Goal: Information Seeking & Learning: Check status

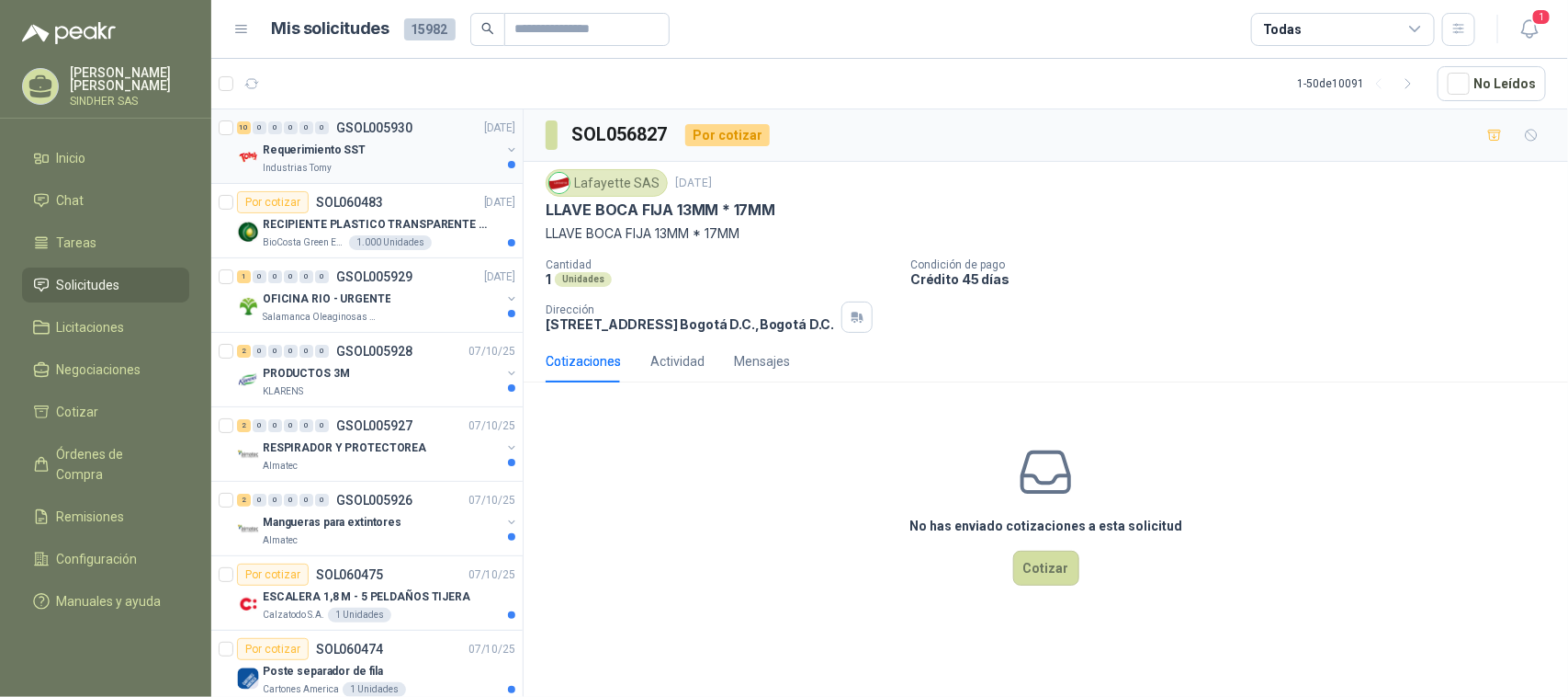
click at [380, 157] on div "Requerimiento SST" at bounding box center [381, 150] width 237 height 22
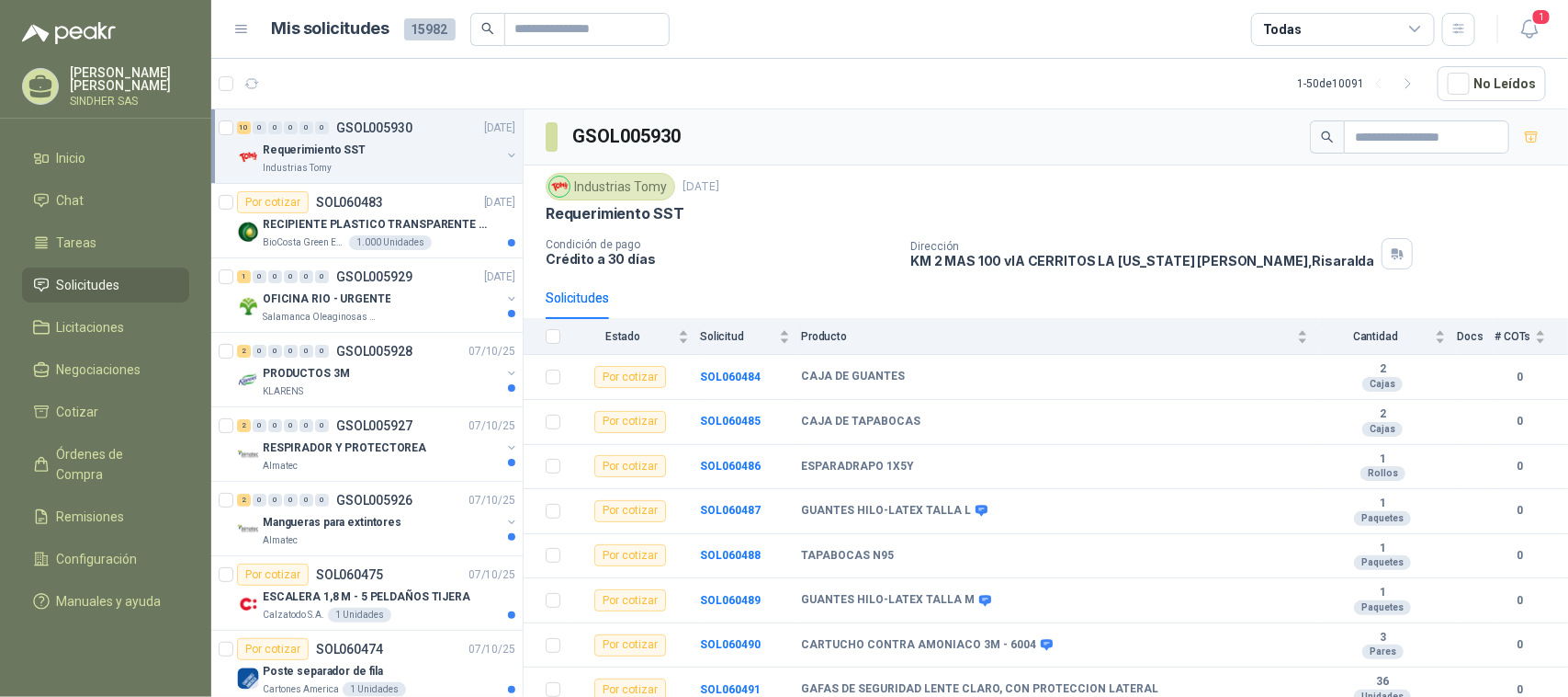
click at [328, 149] on p "Requerimiento SST" at bounding box center [314, 150] width 103 height 18
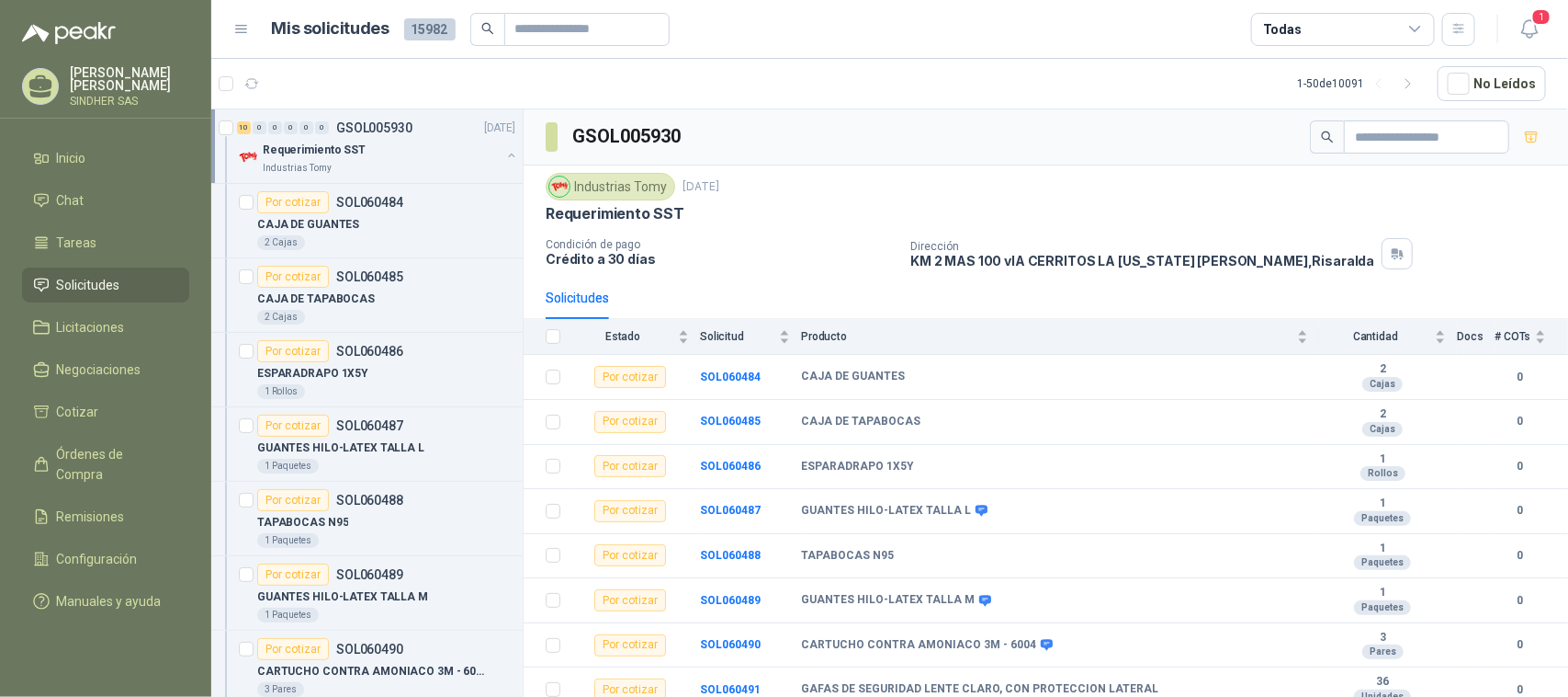
scroll to position [6, 0]
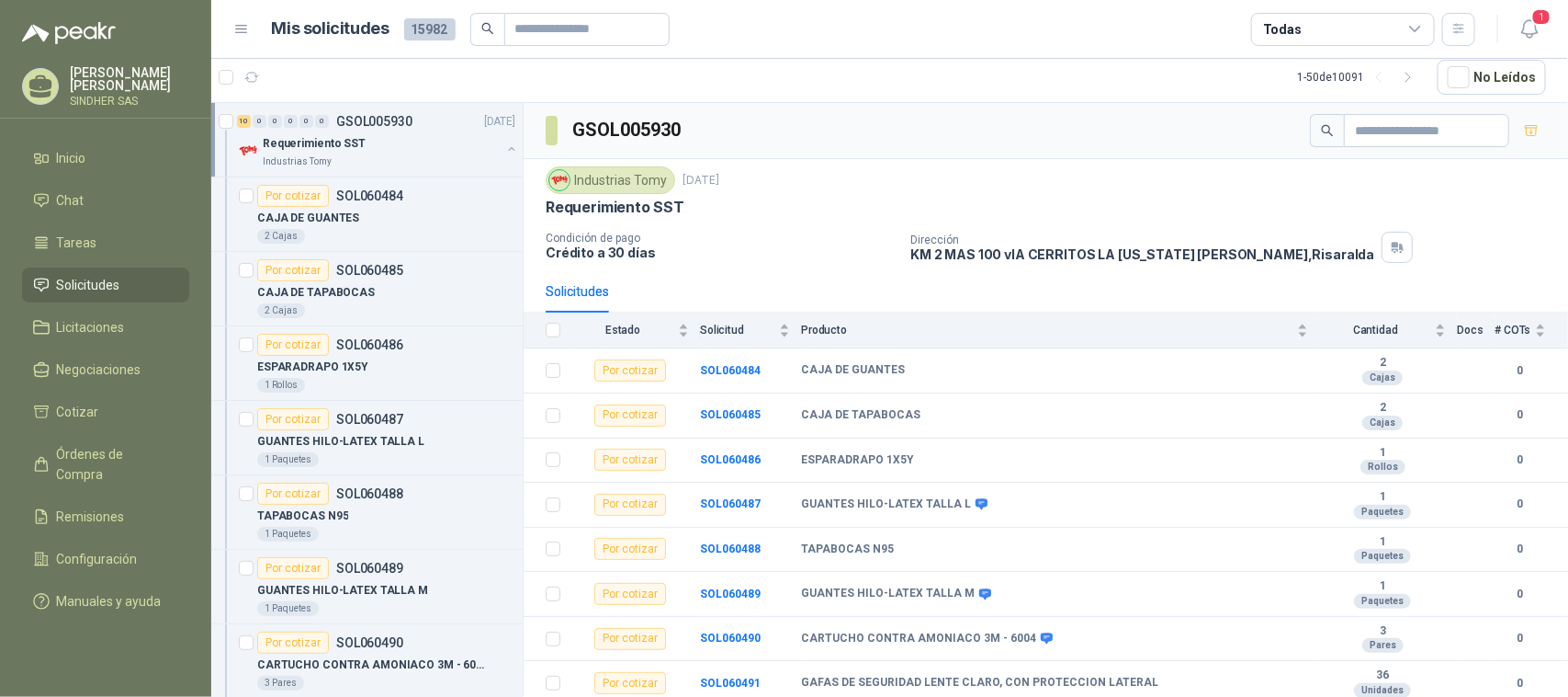
click at [394, 145] on div "Requerimiento SST" at bounding box center [381, 143] width 237 height 22
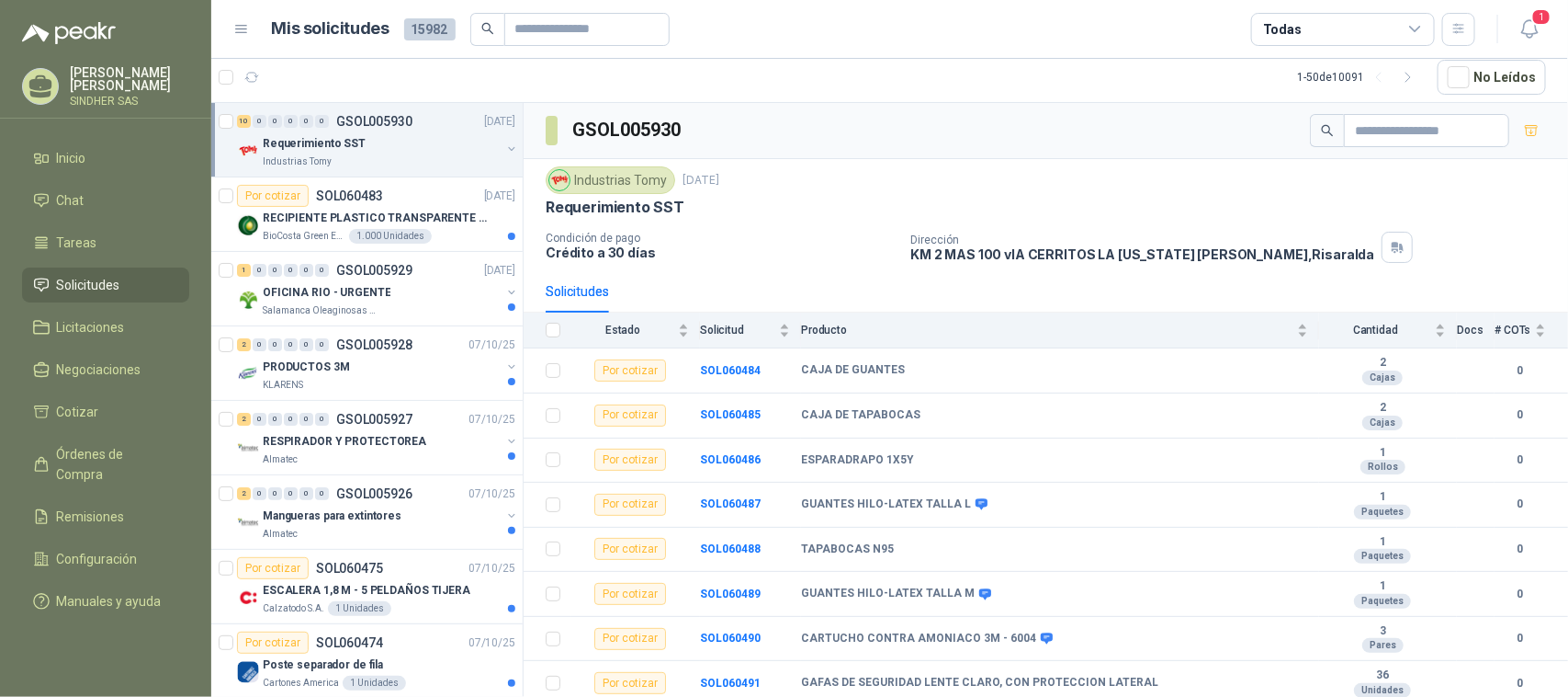
click at [377, 140] on div "Requerimiento SST" at bounding box center [381, 143] width 237 height 22
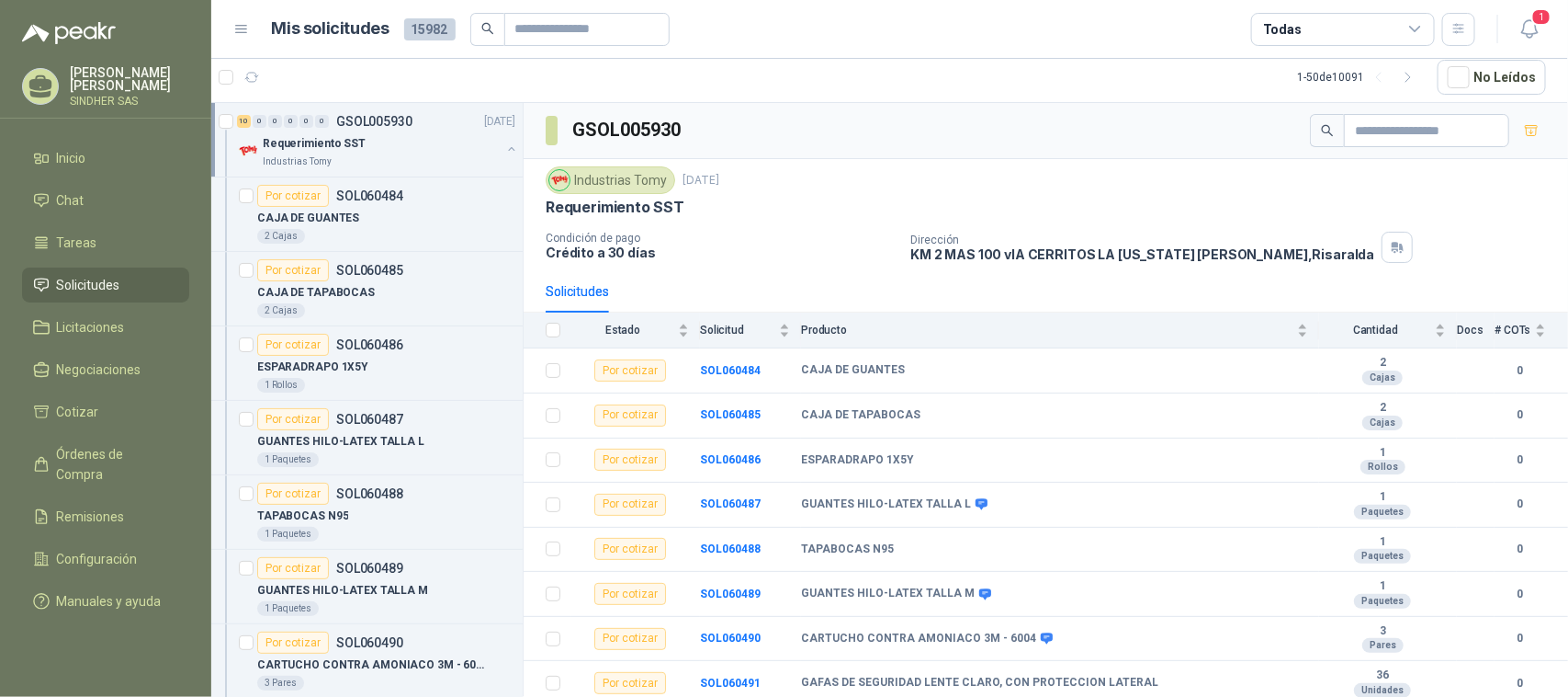
click at [377, 140] on div "Requerimiento SST" at bounding box center [381, 143] width 237 height 22
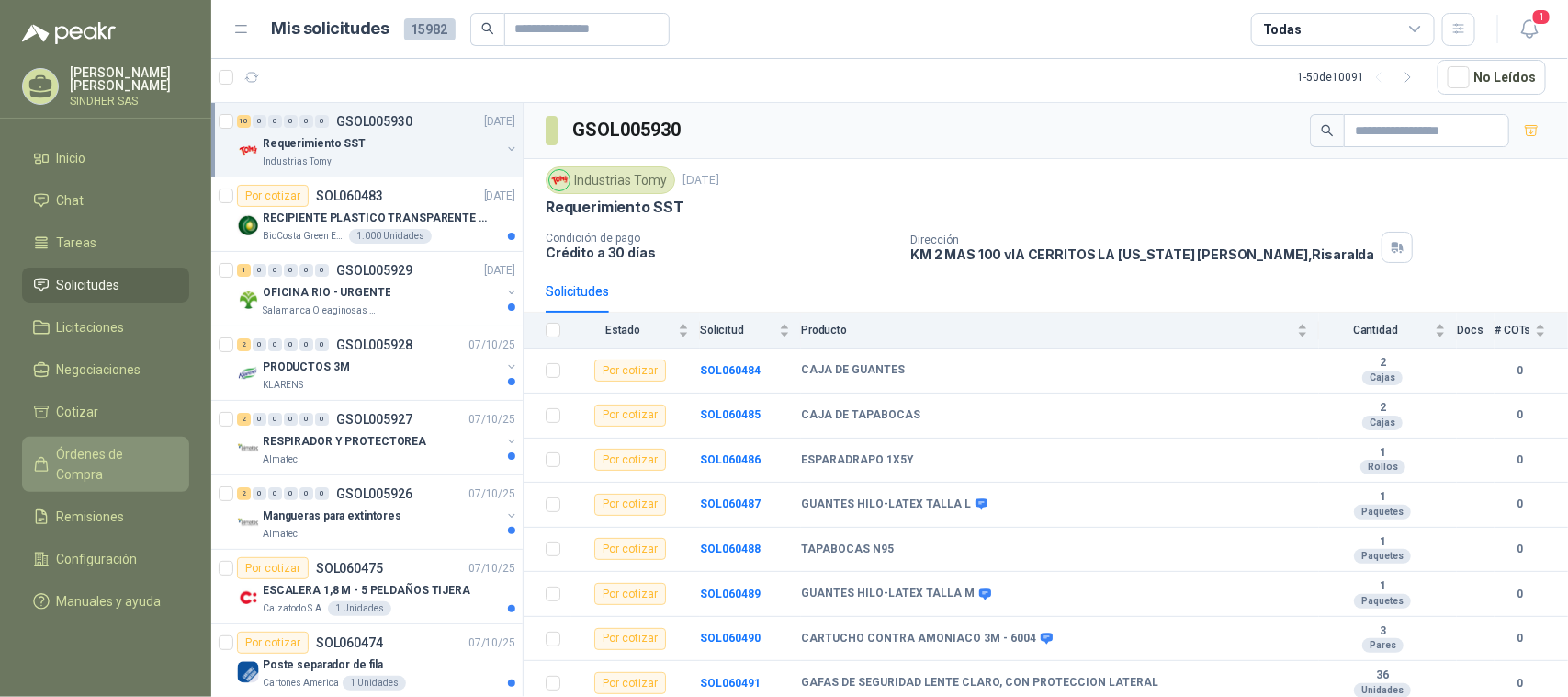
click at [164, 456] on span "Órdenes de Compra" at bounding box center [114, 463] width 115 height 41
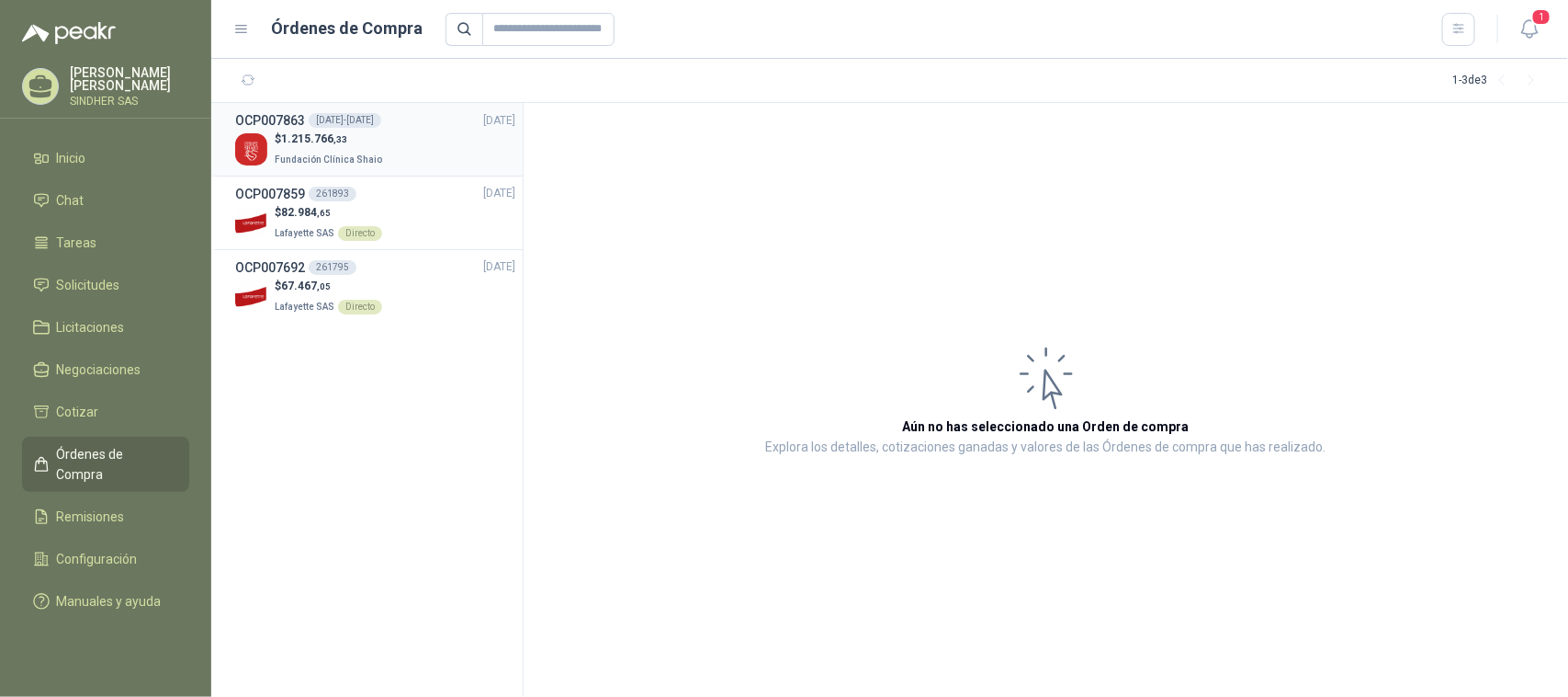
click at [369, 152] on p "Fundación Clínica Shaio" at bounding box center [330, 158] width 111 height 20
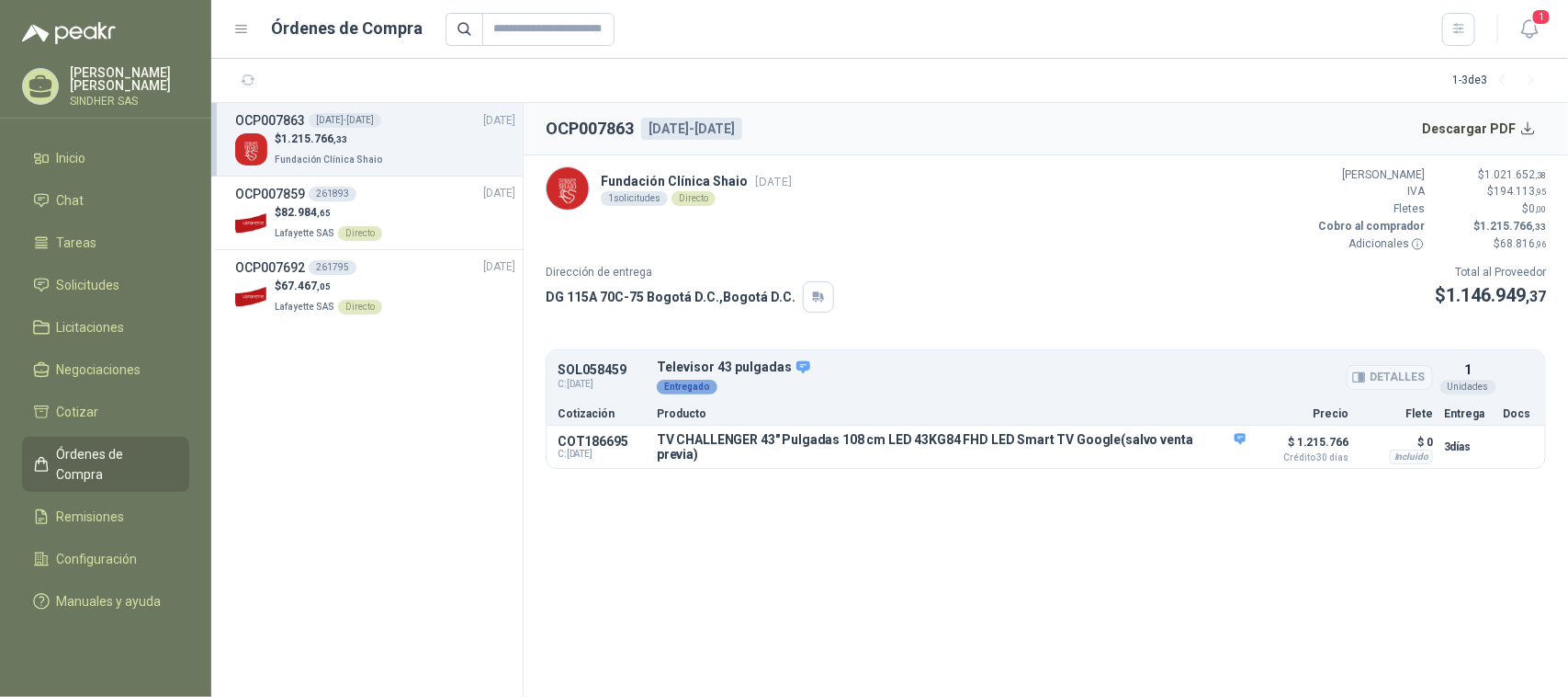
click at [1364, 379] on icon "button" at bounding box center [1361, 377] width 5 height 7
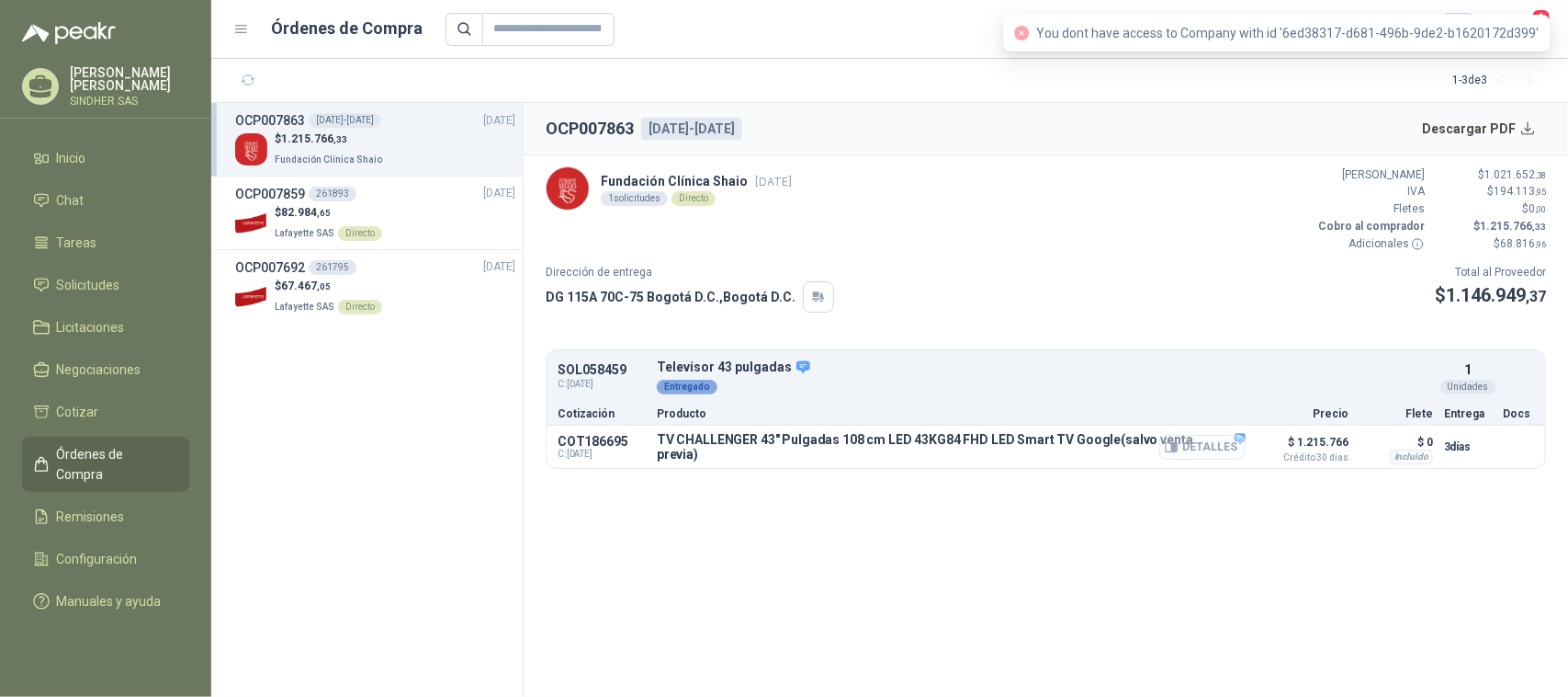
click at [1221, 459] on button "Detalles" at bounding box center [1201, 446] width 86 height 25
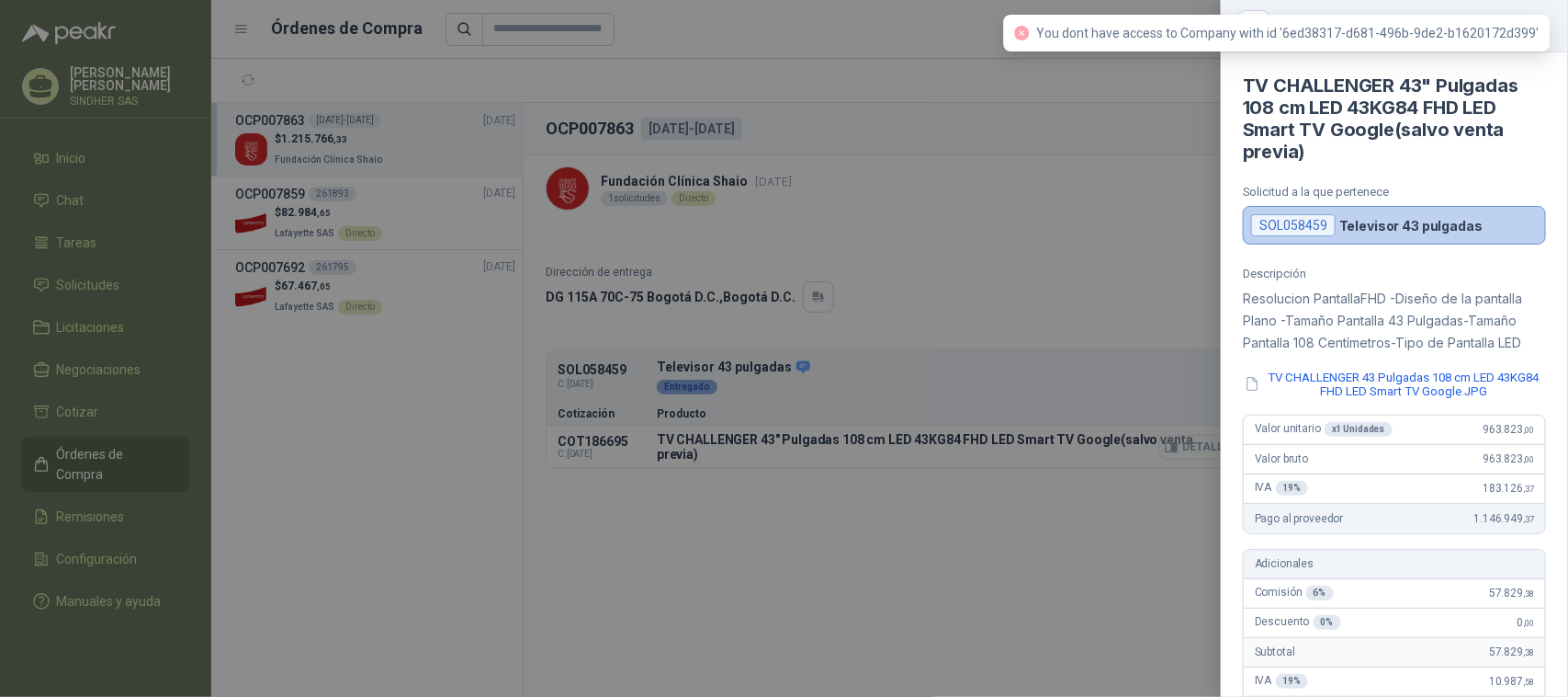
scroll to position [630, 0]
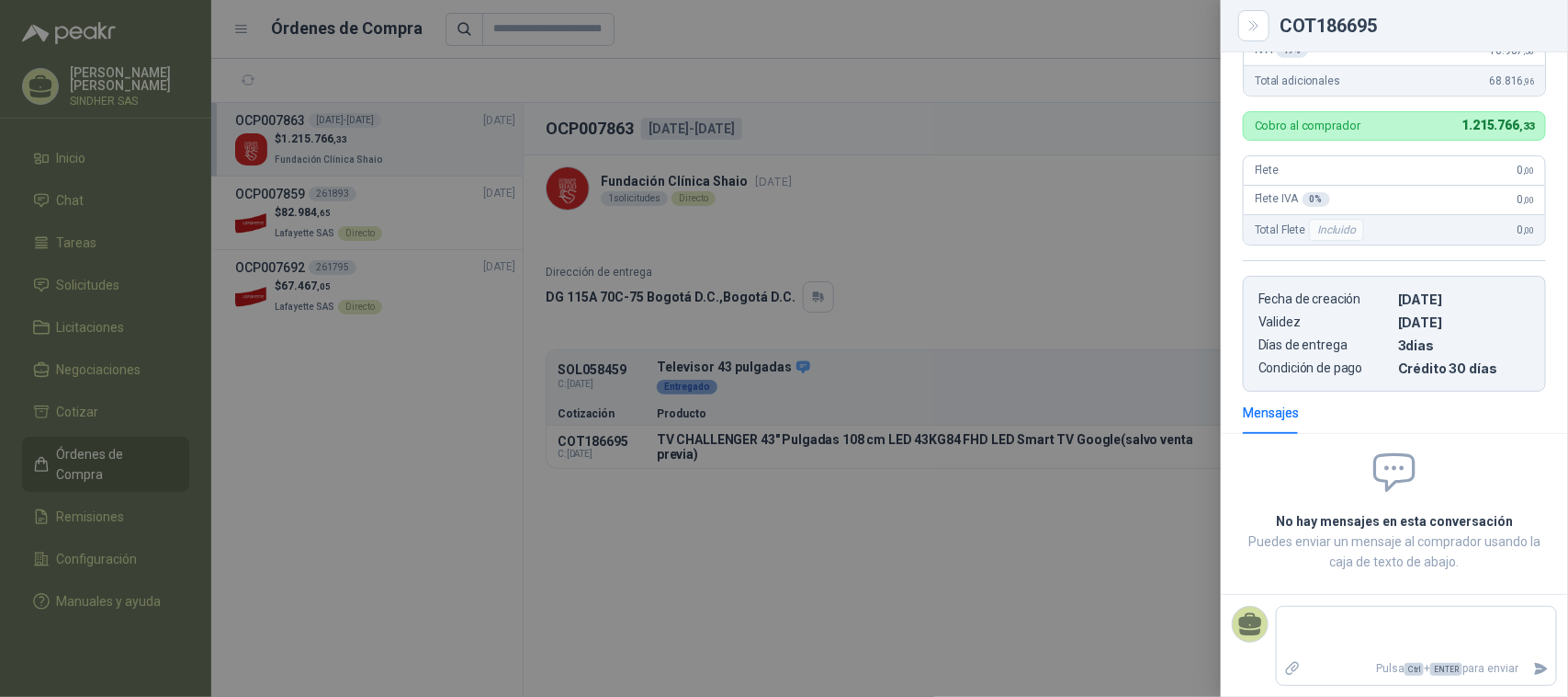
click at [1049, 547] on div at bounding box center [784, 348] width 1568 height 697
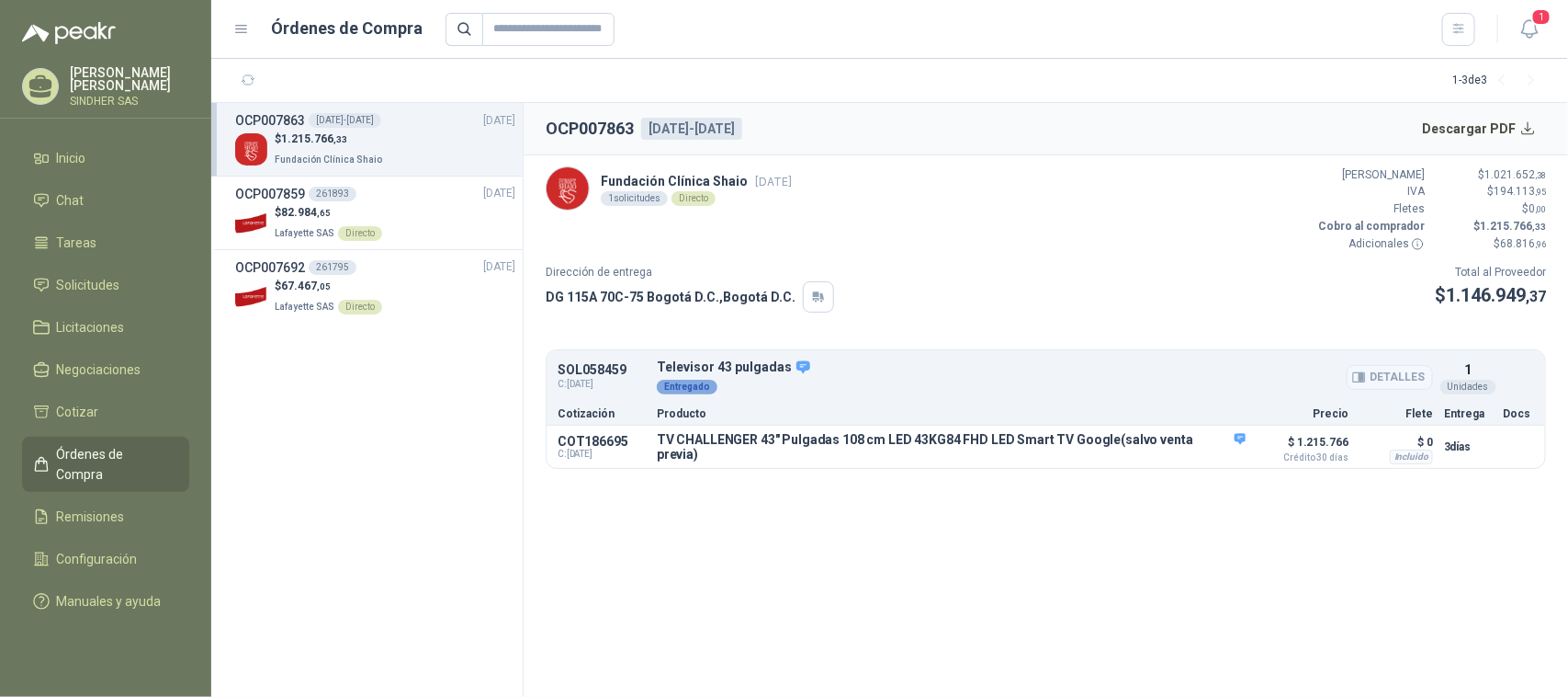
click at [1392, 383] on button "Detalles" at bounding box center [1389, 377] width 86 height 25
click at [1210, 448] on button "Detalles" at bounding box center [1201, 446] width 86 height 25
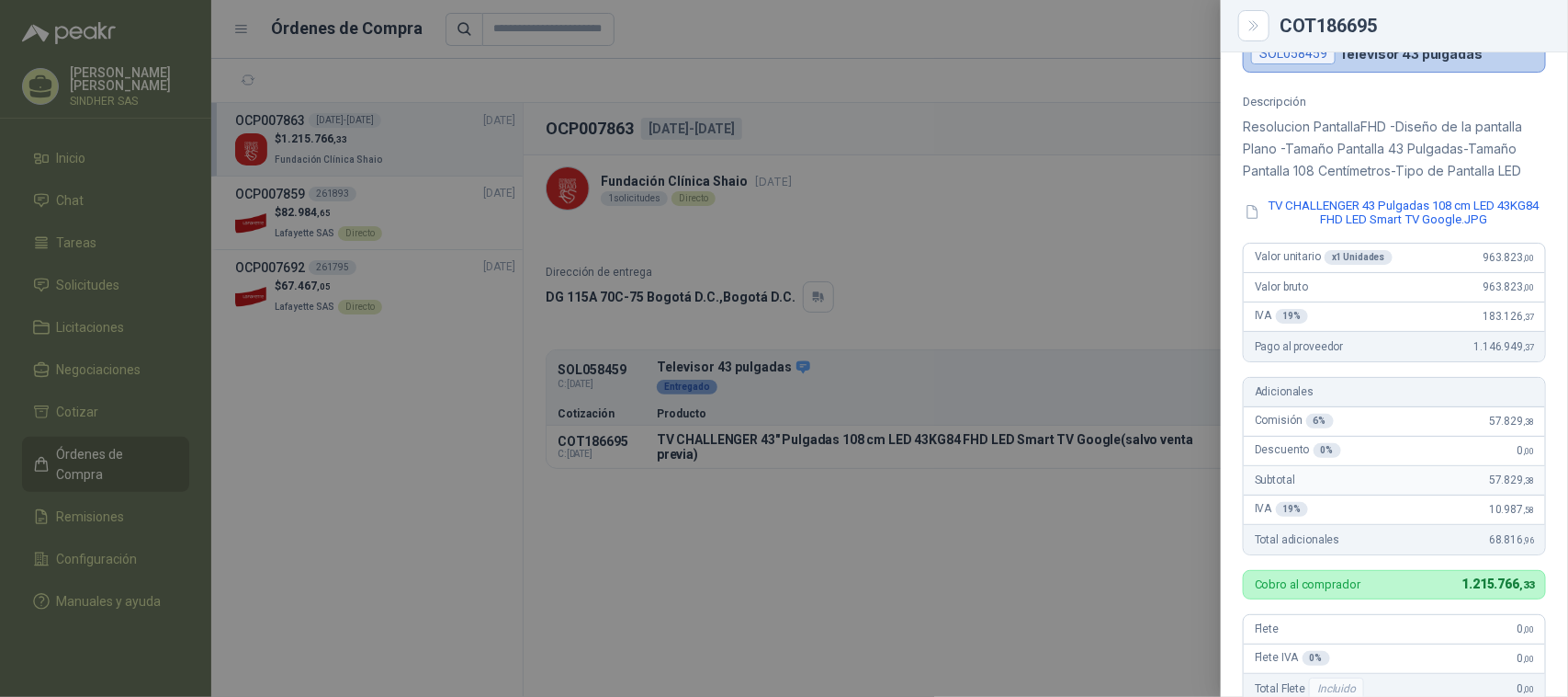
scroll to position [171, 0]
drag, startPoint x: 1037, startPoint y: 340, endPoint x: 1029, endPoint y: 7, distance: 333.1
click at [1047, 322] on div at bounding box center [784, 348] width 1568 height 697
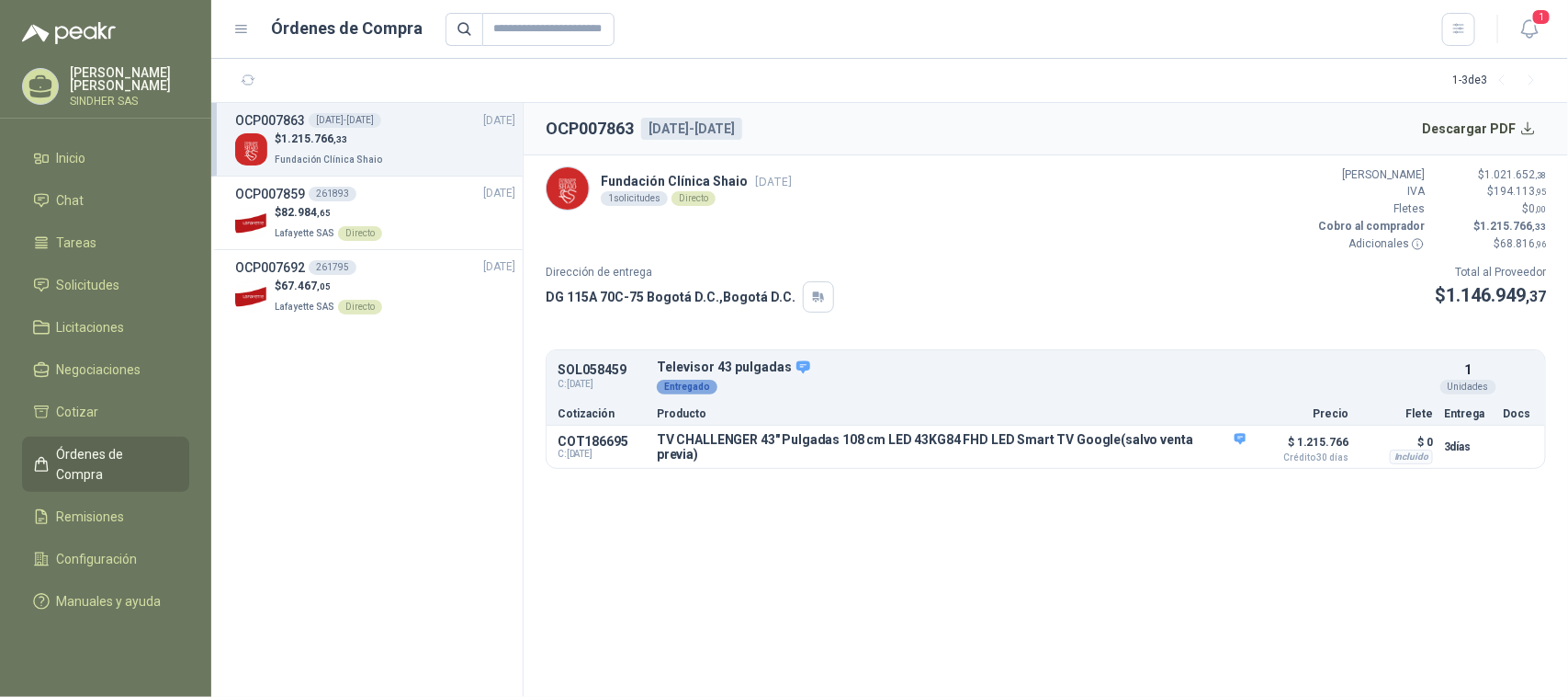
click at [939, 641] on section "OCP007863 [DATE]-[DATE] Descargar PDF Fundación Clínica Shaio [DATE] 1 solicitu…" at bounding box center [1045, 400] width 1044 height 594
click at [1209, 447] on button "Detalles" at bounding box center [1201, 446] width 86 height 25
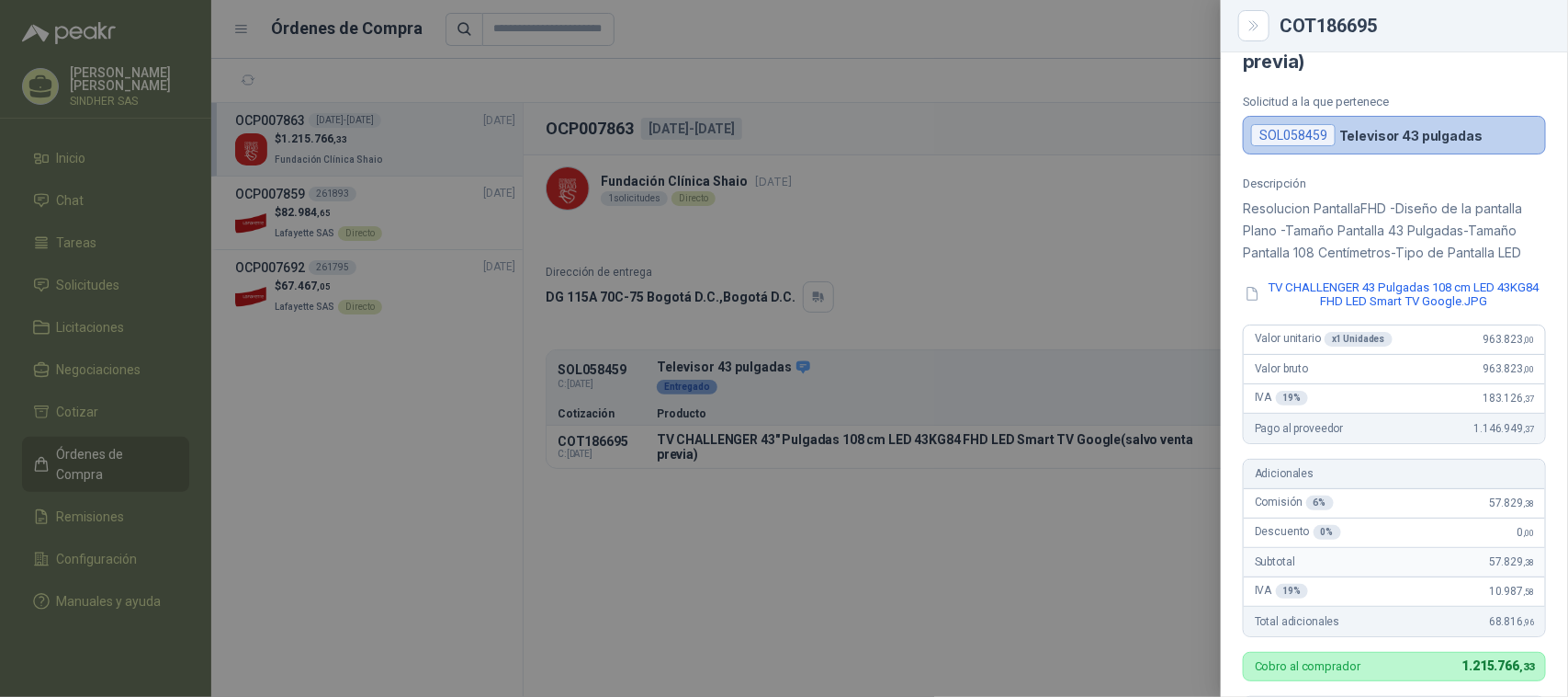
scroll to position [0, 0]
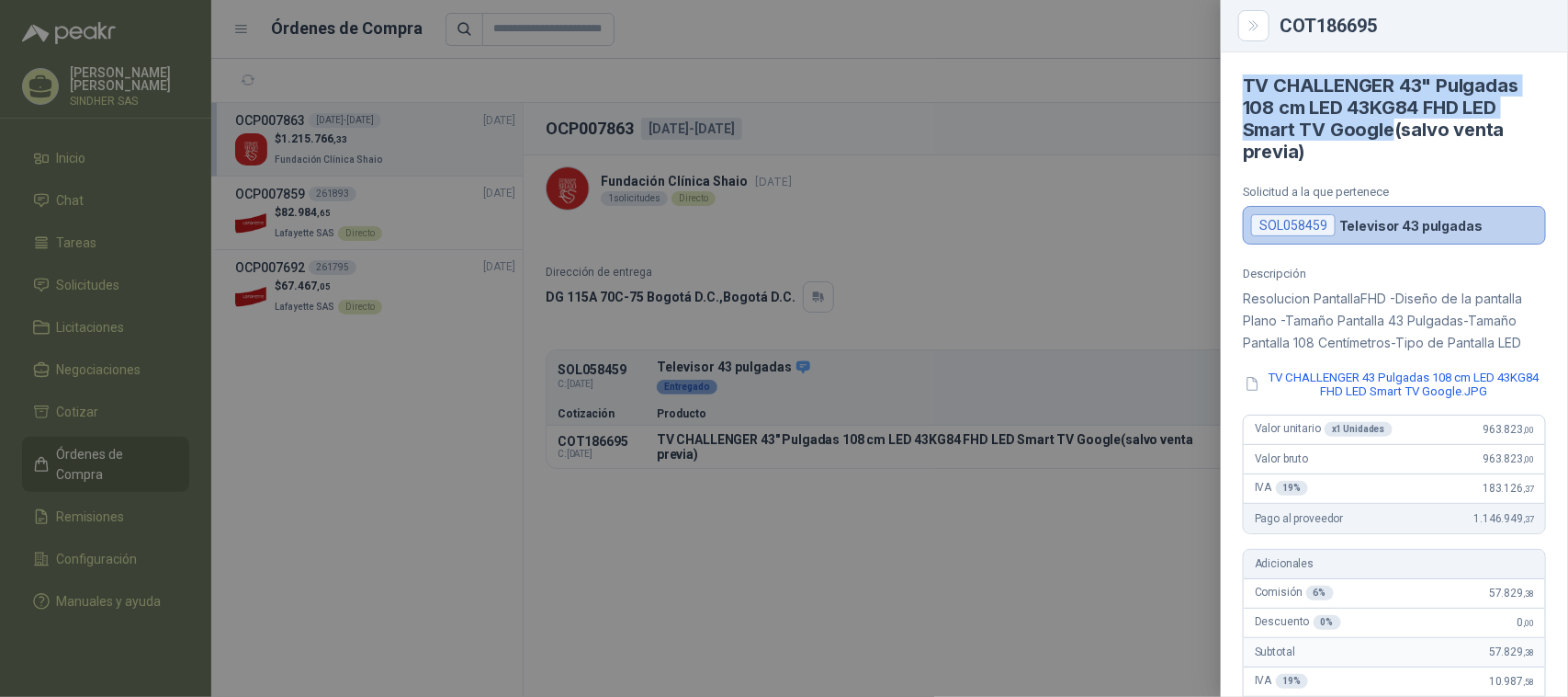
drag, startPoint x: 1243, startPoint y: 79, endPoint x: 1396, endPoint y: 126, distance: 160.1
click at [1396, 126] on h4 "TV CHALLENGER 43" Pulgadas 108 cm LED 43KG84 FHD LED Smart TV Google(salvo vent…" at bounding box center [1394, 118] width 303 height 88
copy h4 "TV CHALLENGER 43" Pulgadas 108 cm LED 43KG84 FHD LED Smart TV Google"
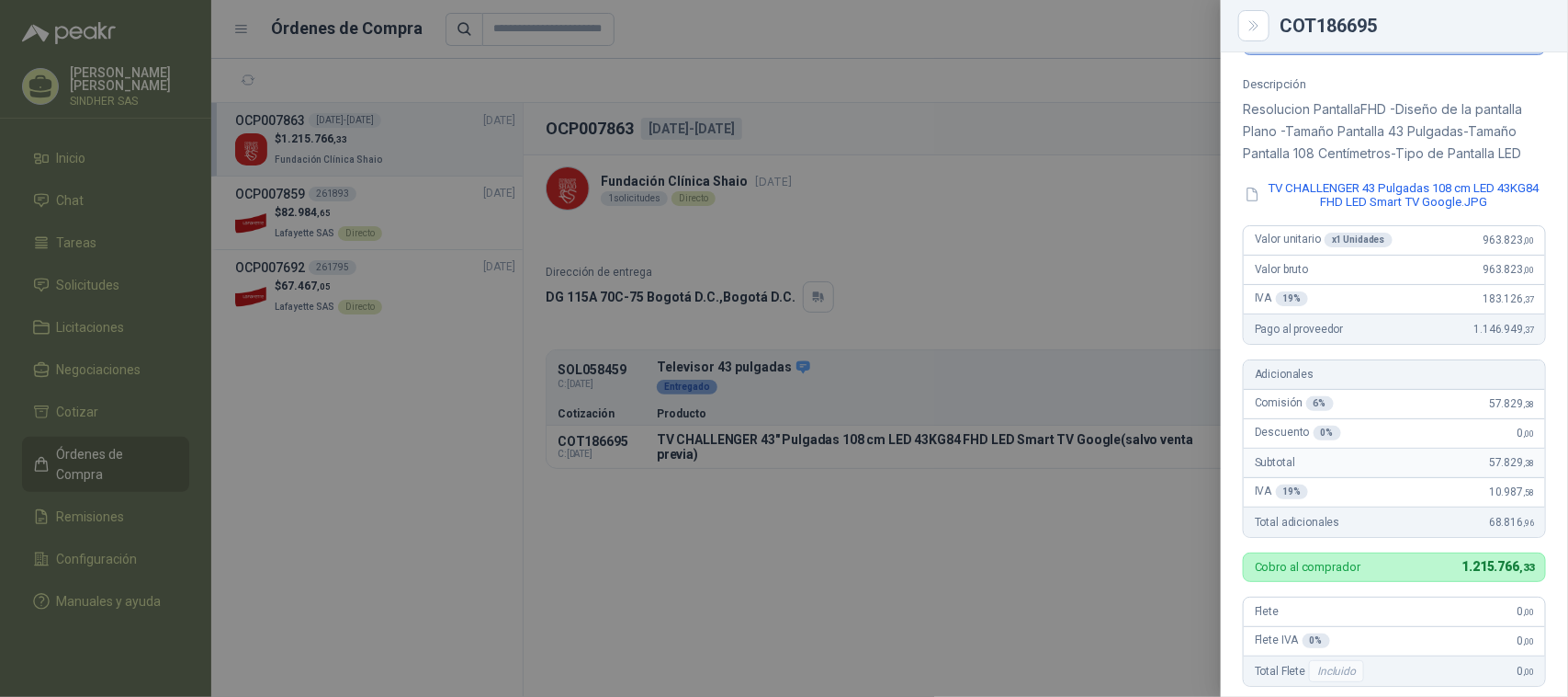
scroll to position [230, 0]
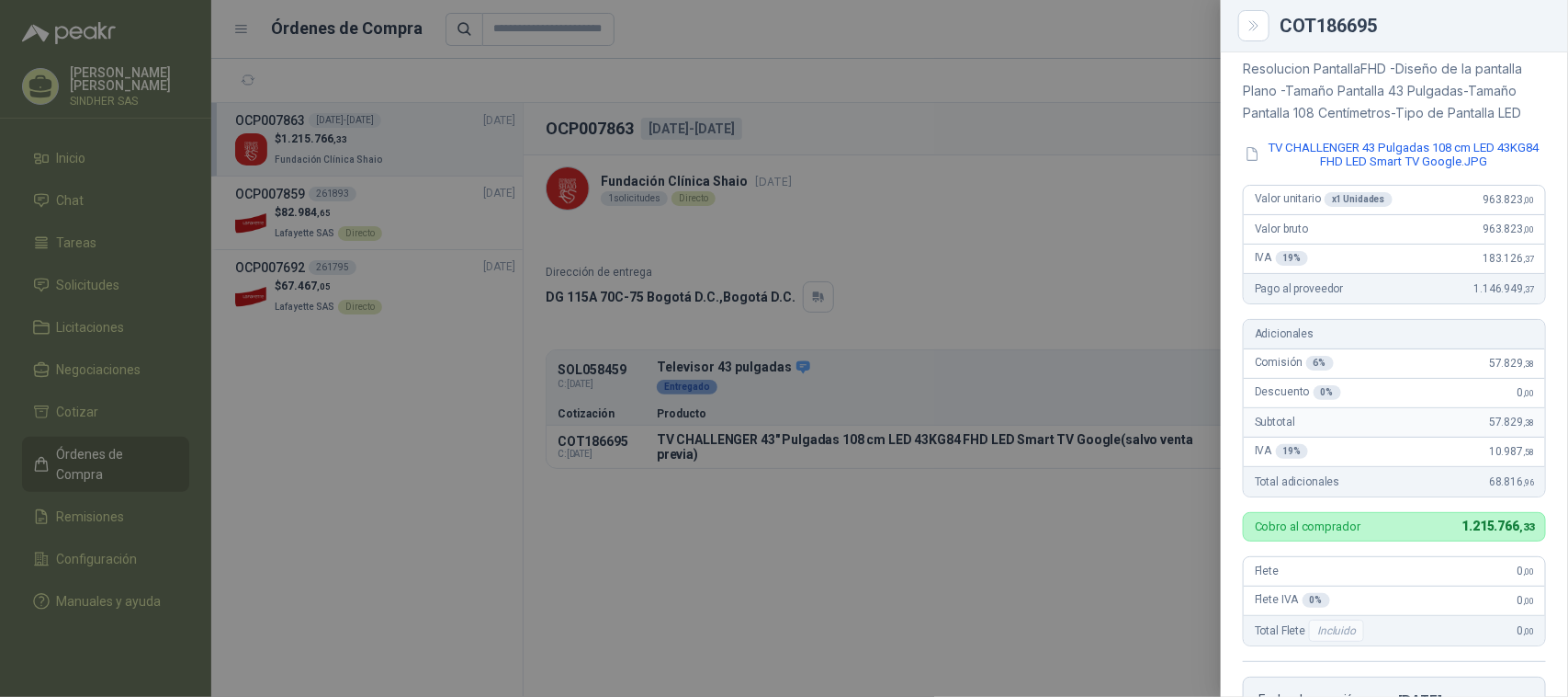
click at [1067, 324] on div at bounding box center [784, 348] width 1568 height 697
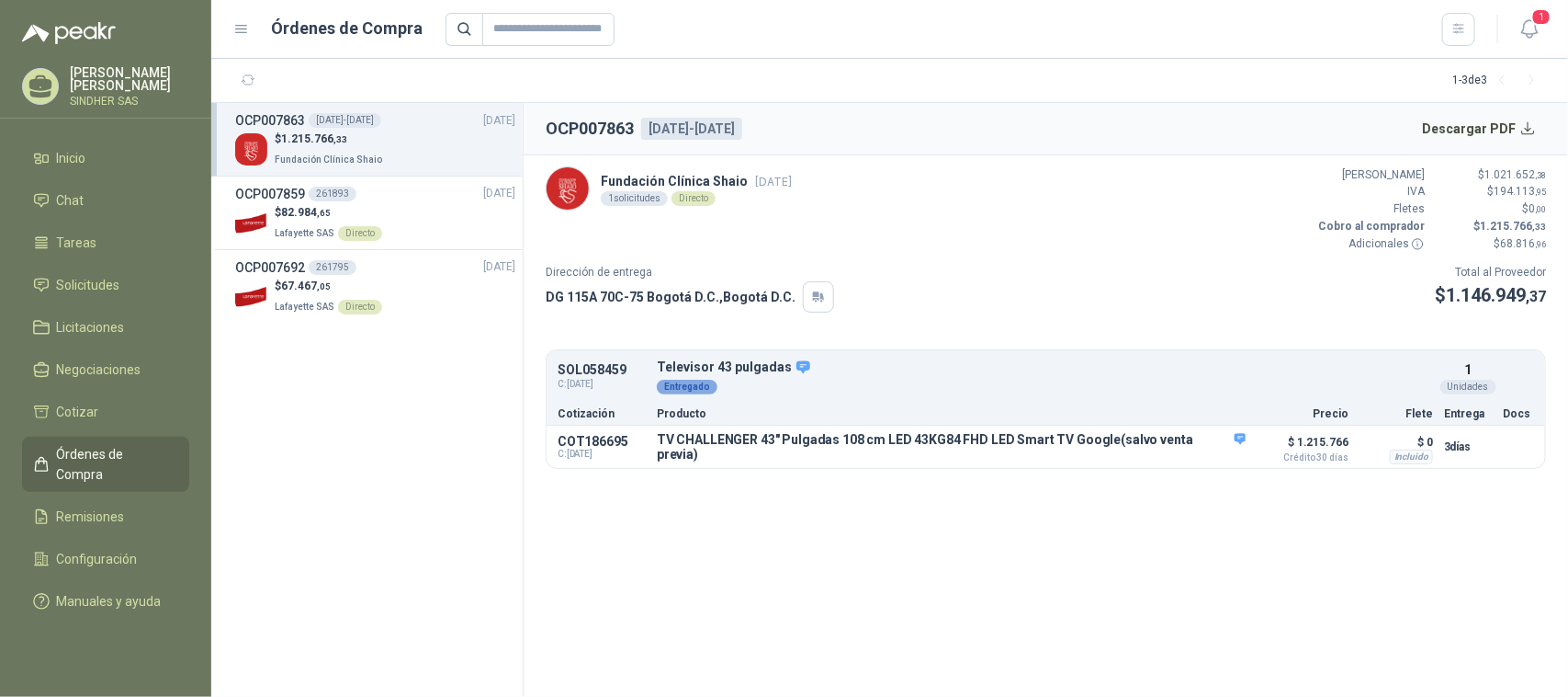
click at [358, 148] on p "Fundación Clínica Shaio" at bounding box center [330, 158] width 111 height 20
click at [603, 127] on h2 "OCP007863" at bounding box center [589, 128] width 88 height 26
copy h2 "OCP007863"
click at [861, 593] on section "OCP007863 [DATE]-[DATE] Descargar PDF Fundación Clínica Shaio [DATE] 1 solicitu…" at bounding box center [1045, 400] width 1044 height 594
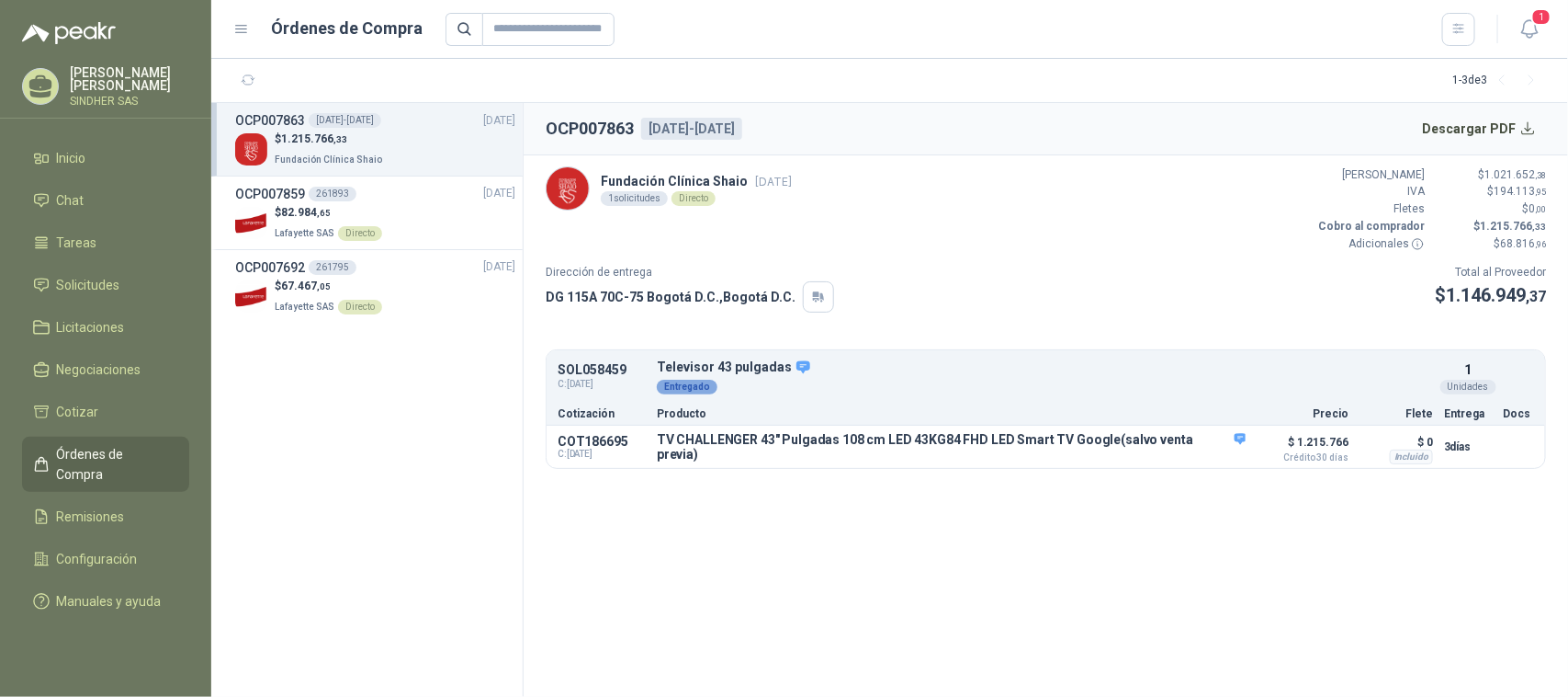
click at [1139, 615] on section "OCP007863 [DATE]-[DATE] Descargar PDF Fundación Clínica Shaio [DATE] 1 solicitu…" at bounding box center [1045, 400] width 1044 height 594
click at [108, 165] on li "Inicio" at bounding box center [105, 158] width 145 height 20
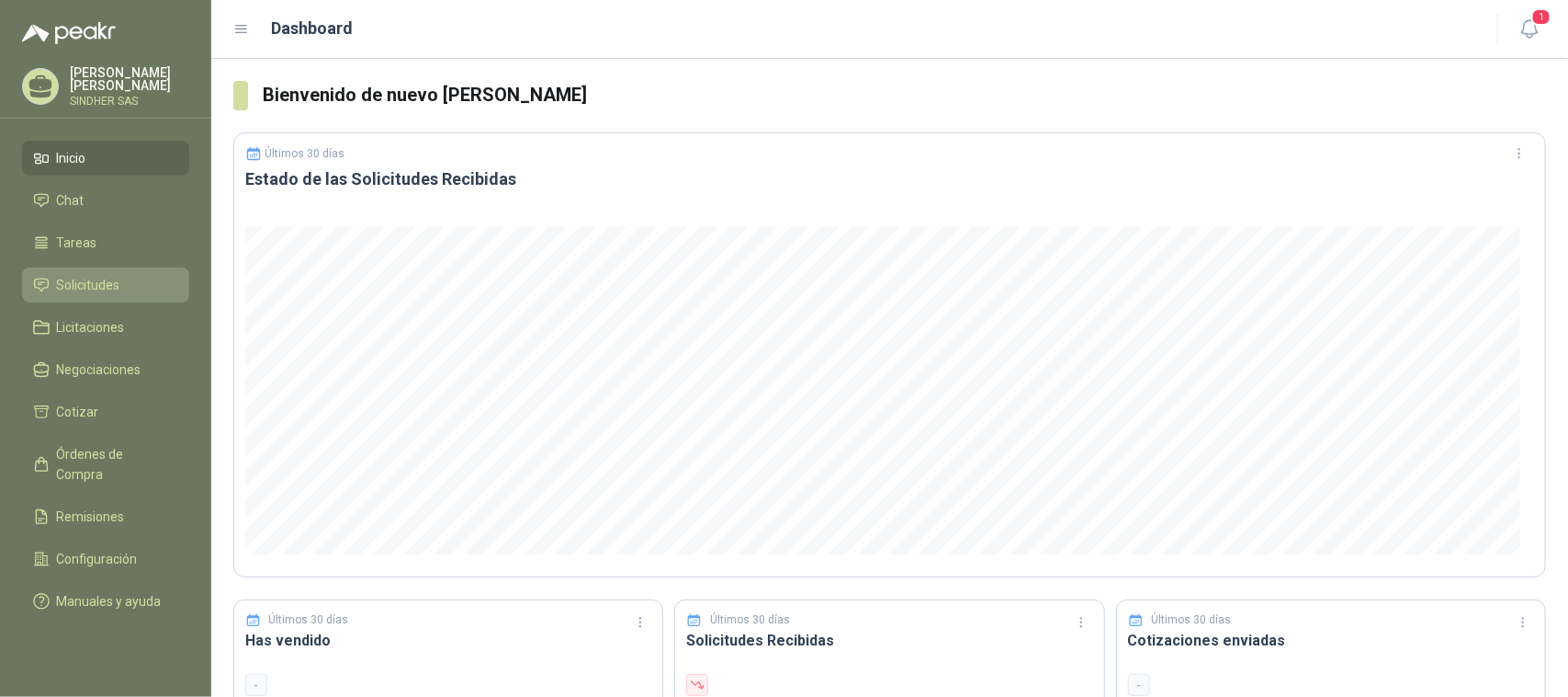
click at [129, 286] on li "Solicitudes" at bounding box center [105, 284] width 145 height 20
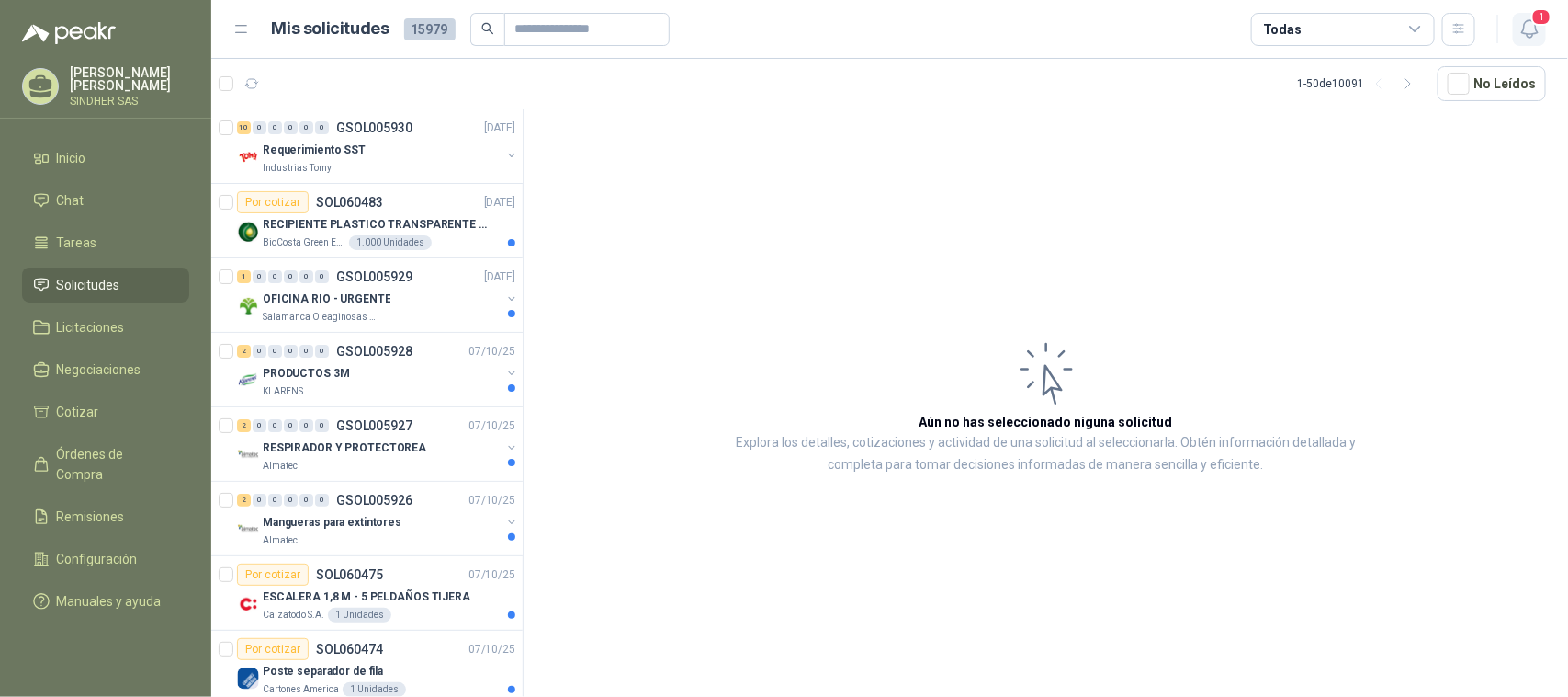
click at [1543, 25] on button "1" at bounding box center [1528, 29] width 33 height 33
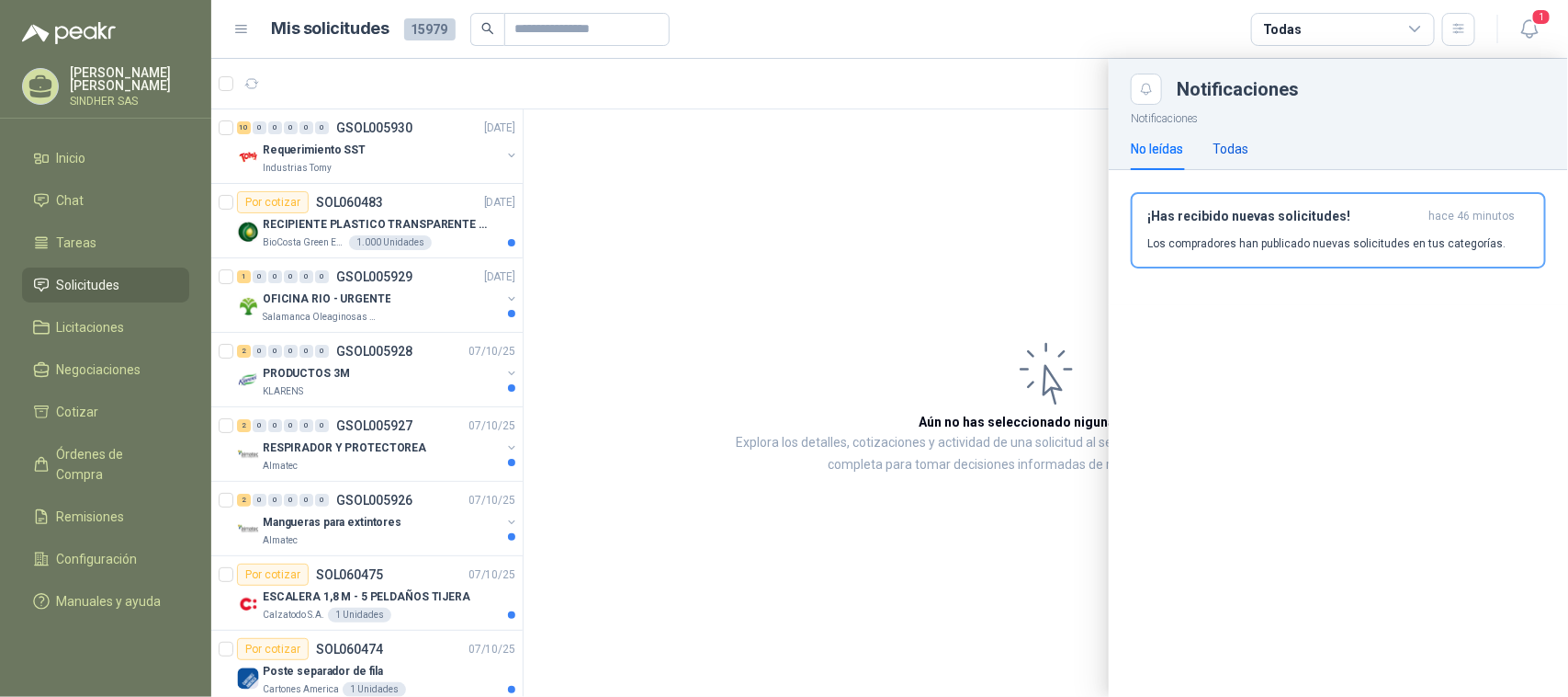
click at [1243, 150] on div "Todas" at bounding box center [1230, 149] width 36 height 20
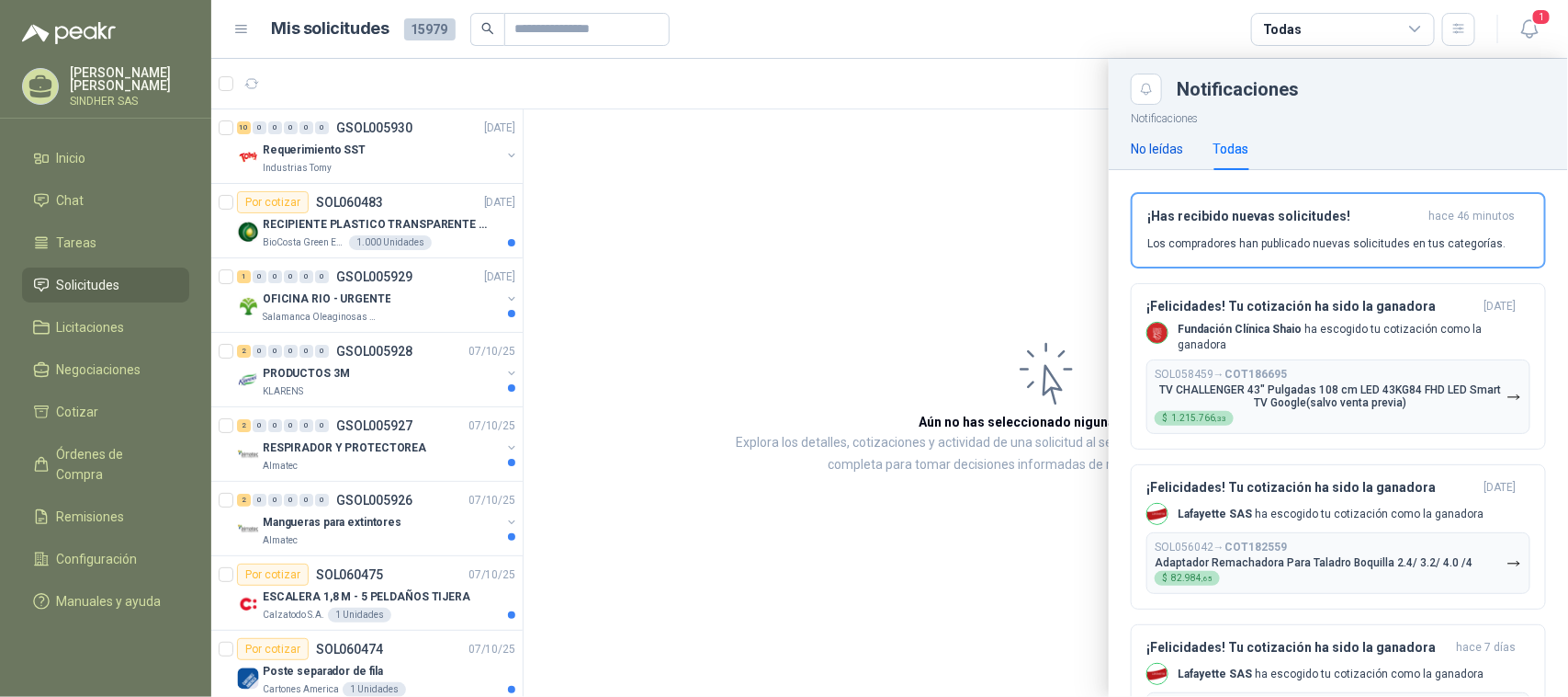
click at [1171, 150] on div "No leídas" at bounding box center [1157, 149] width 53 height 20
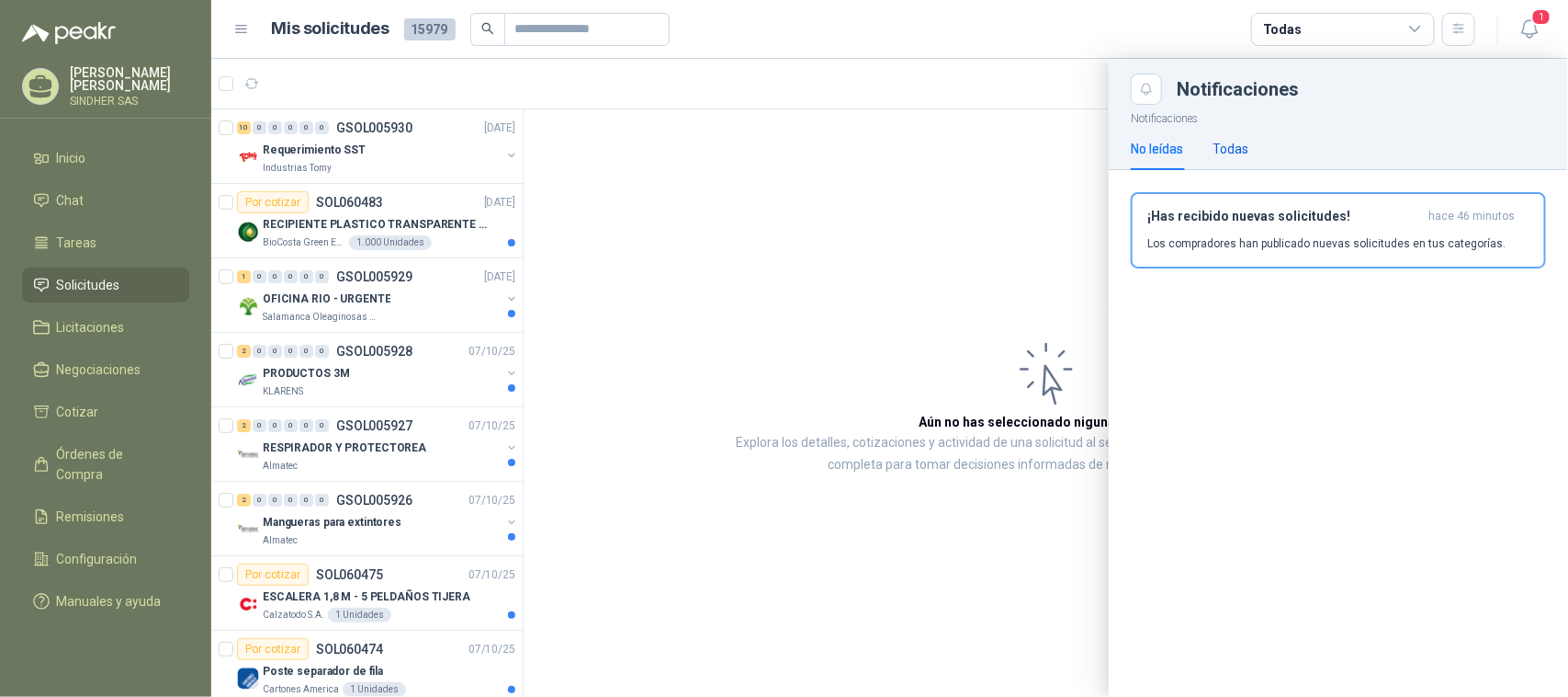
click at [1243, 147] on div "Todas" at bounding box center [1230, 149] width 36 height 20
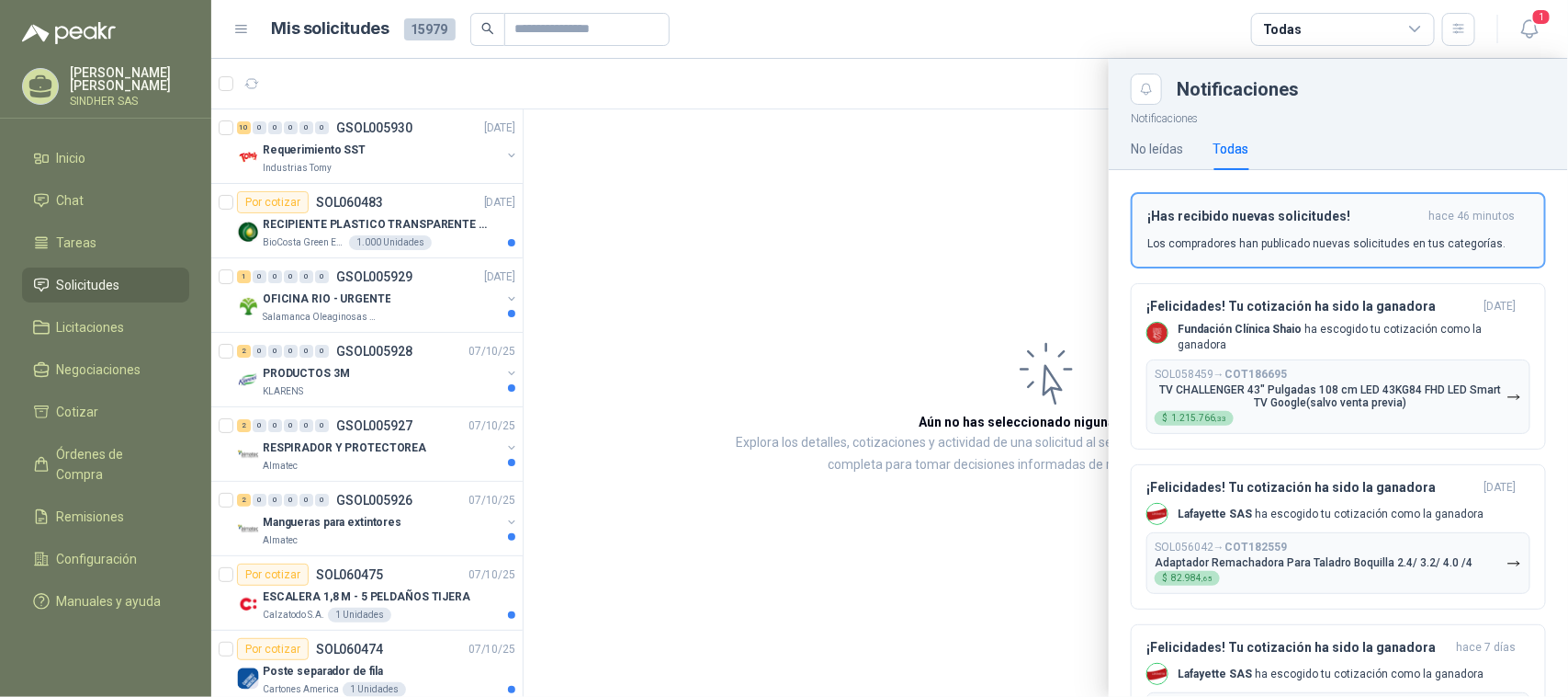
click at [1260, 233] on div "¡Has recibido nuevas solicitudes! hace 46 minutos Los compradores han publicado…" at bounding box center [1337, 230] width 383 height 43
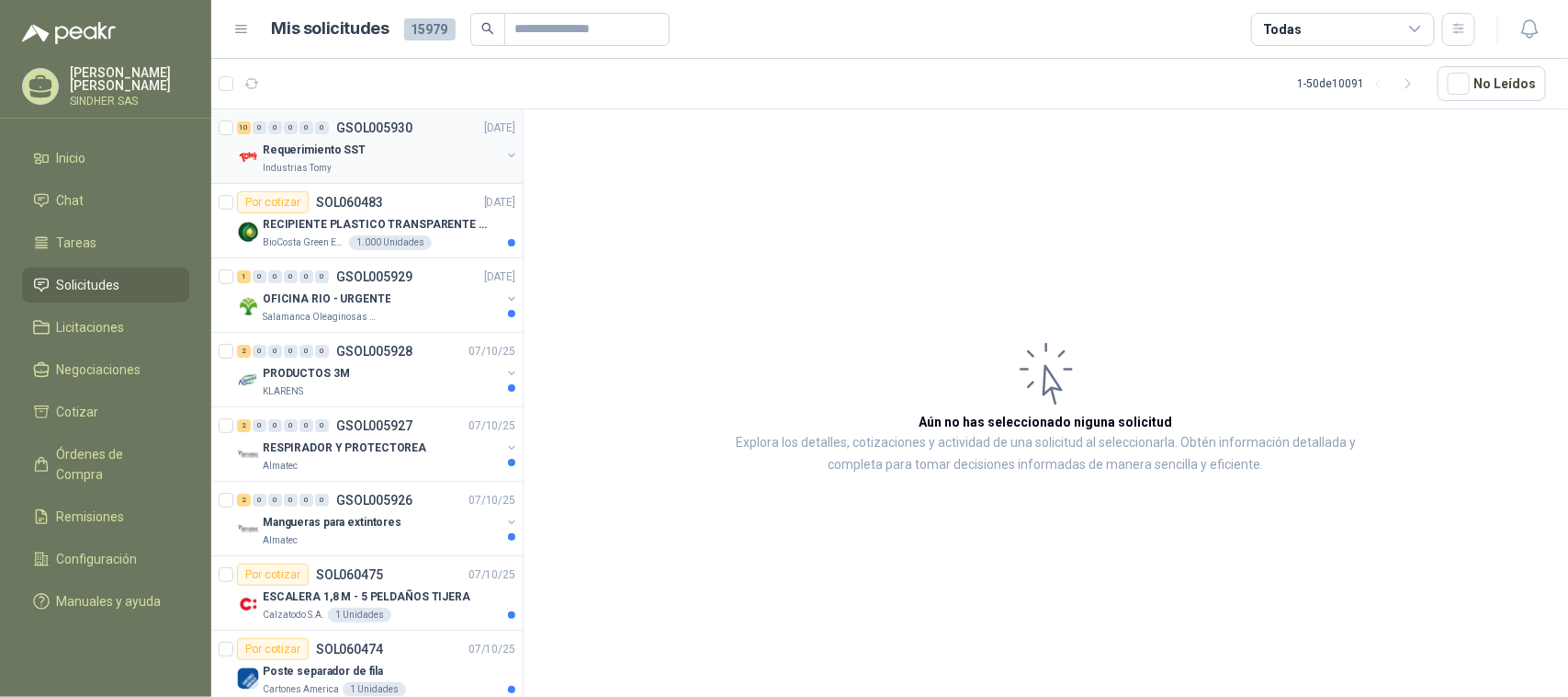
click at [494, 144] on div "Requerimiento SST Industrias Tomy" at bounding box center [378, 157] width 282 height 37
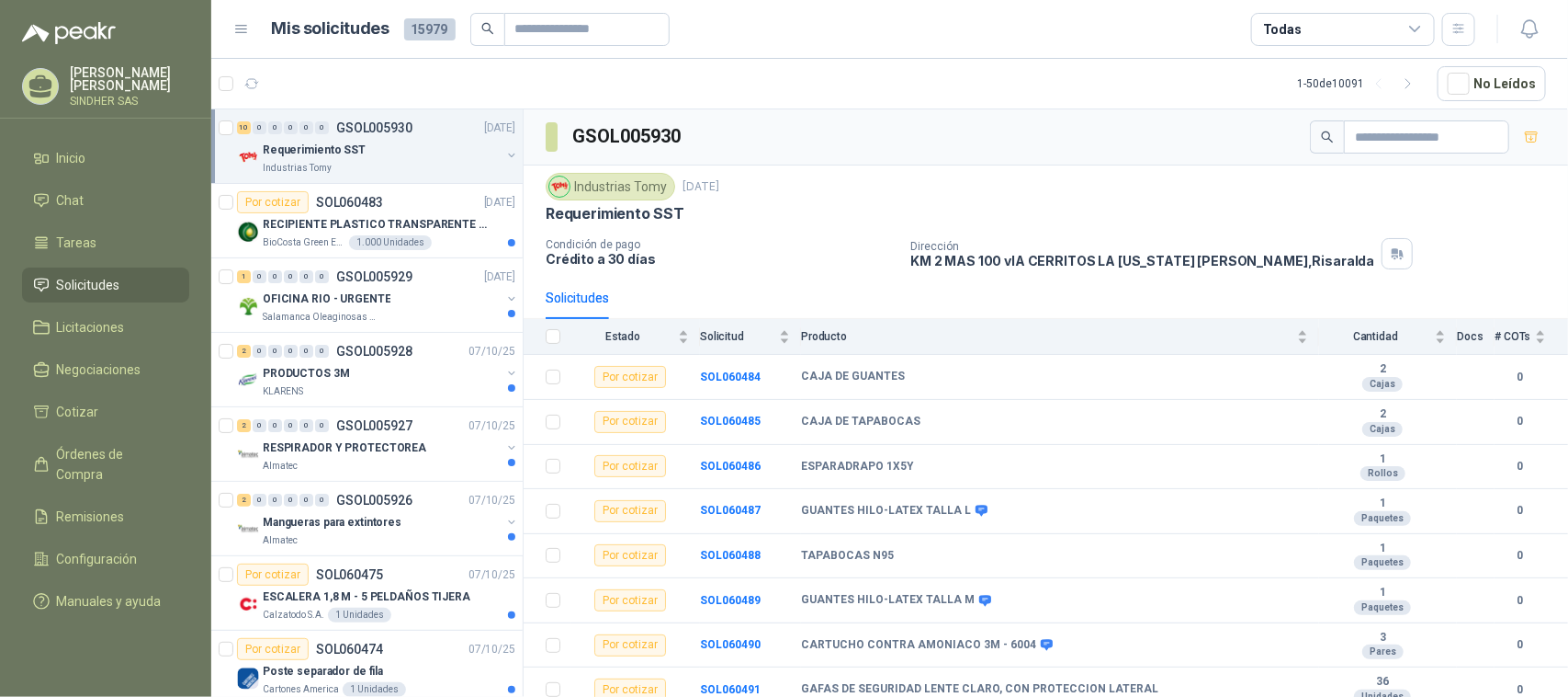
click at [989, 162] on div "GSOL005930" at bounding box center [1045, 137] width 1044 height 56
click at [891, 91] on article "1 - 50 de 10091 No Leídos" at bounding box center [889, 84] width 1356 height 50
click at [420, 224] on p "RECIPIENTE PLASTICO TRANSPARENTE 500 ML" at bounding box center [377, 225] width 229 height 18
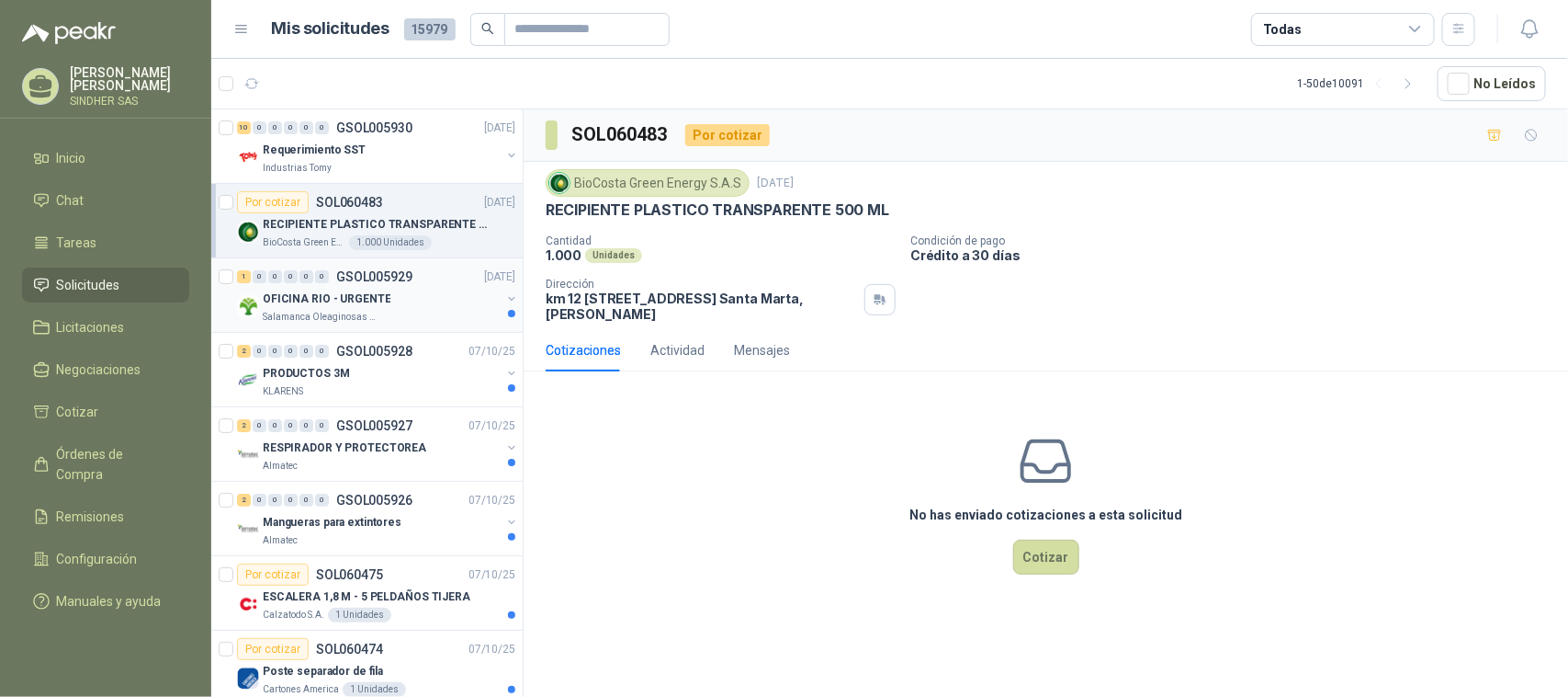
click at [399, 320] on div "Salamanca Oleaginosas SAS" at bounding box center [381, 316] width 237 height 15
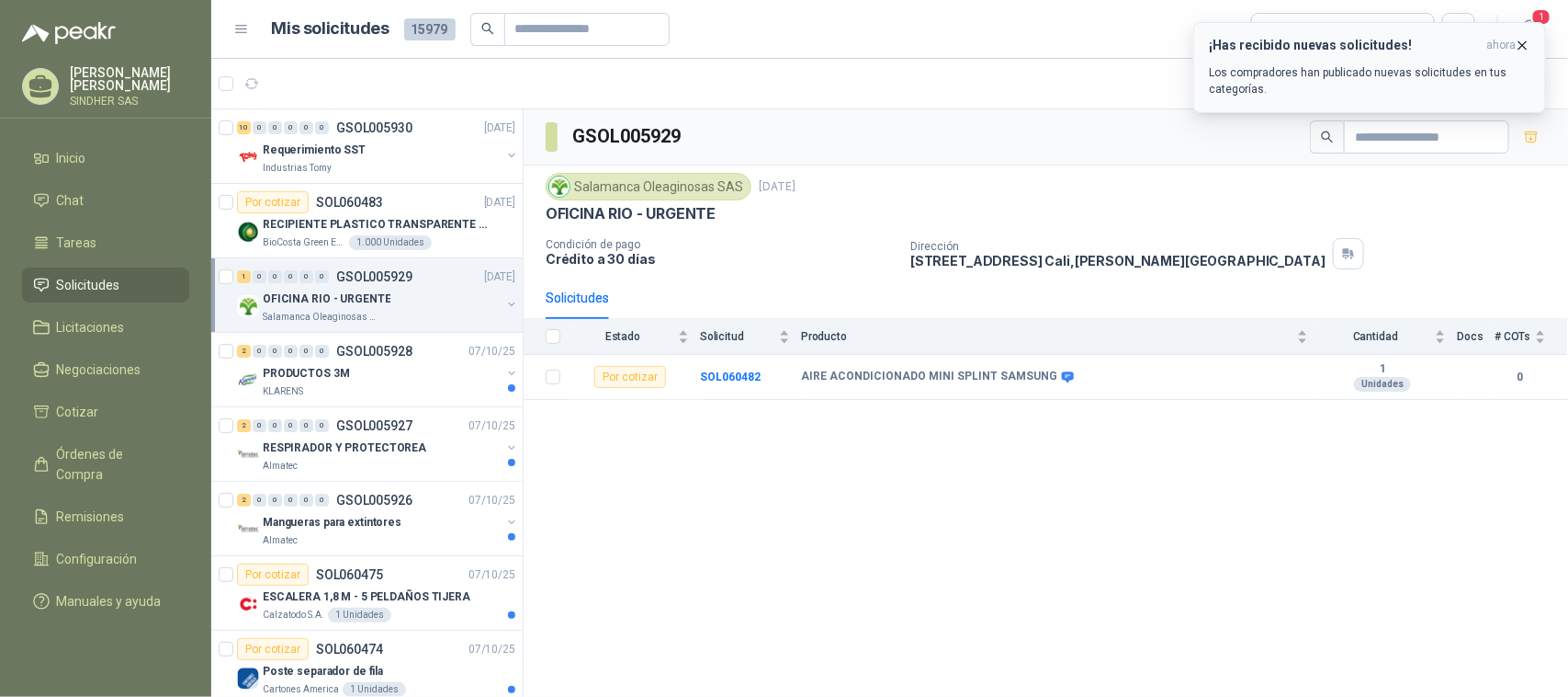
click at [1531, 24] on button "¡Has recibido nuevas solicitudes! ahora Los compradores han publicado nuevas so…" at bounding box center [1369, 68] width 353 height 91
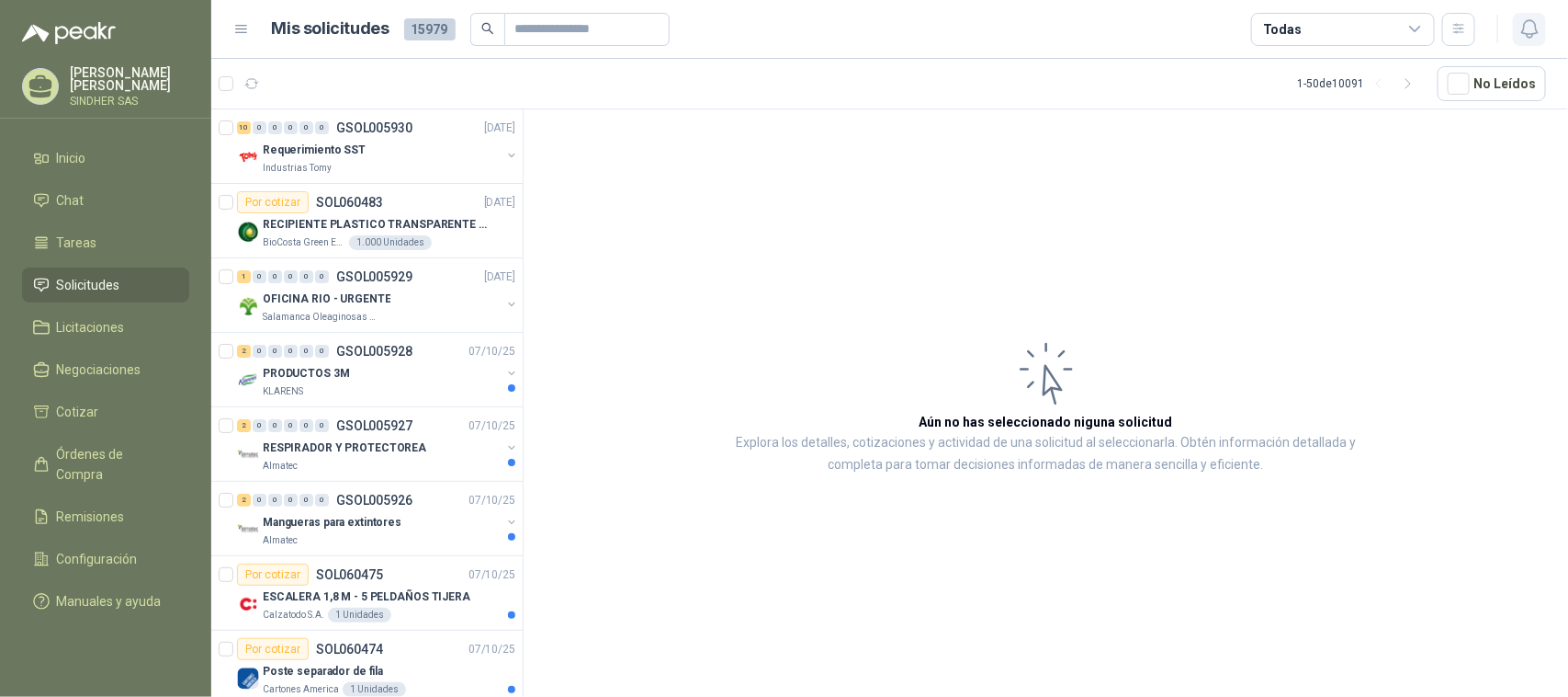
click at [1526, 28] on icon "button" at bounding box center [1529, 29] width 23 height 23
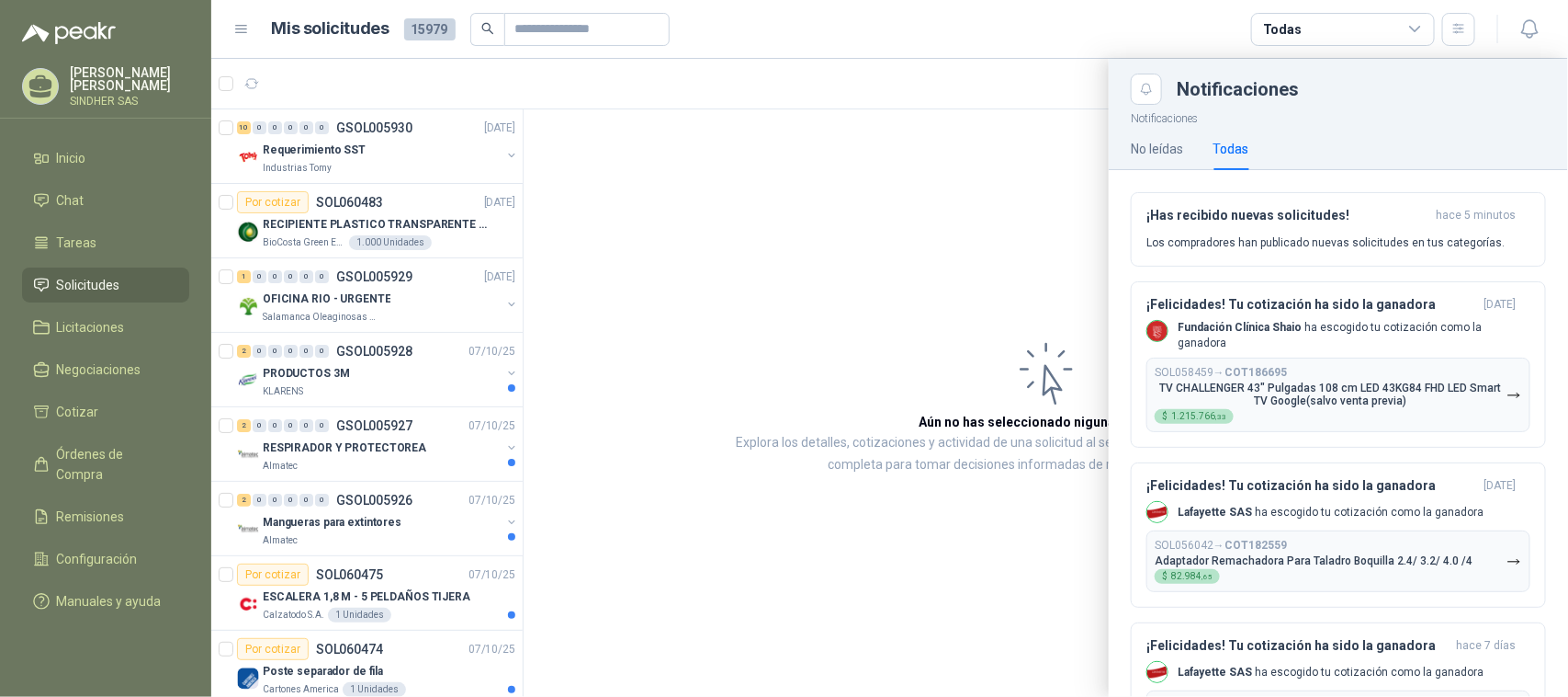
click at [962, 182] on div at bounding box center [889, 377] width 1356 height 637
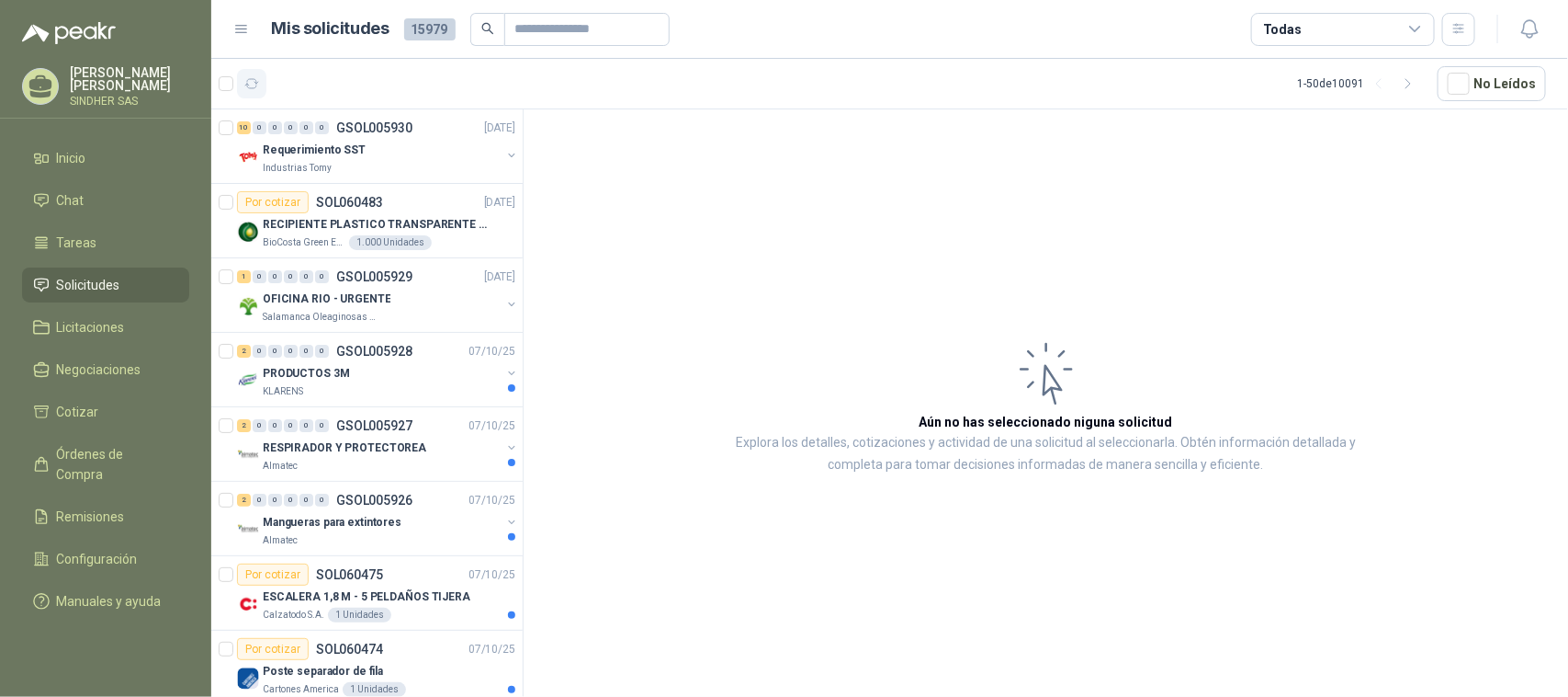
click at [253, 79] on icon "button" at bounding box center [252, 83] width 14 height 9
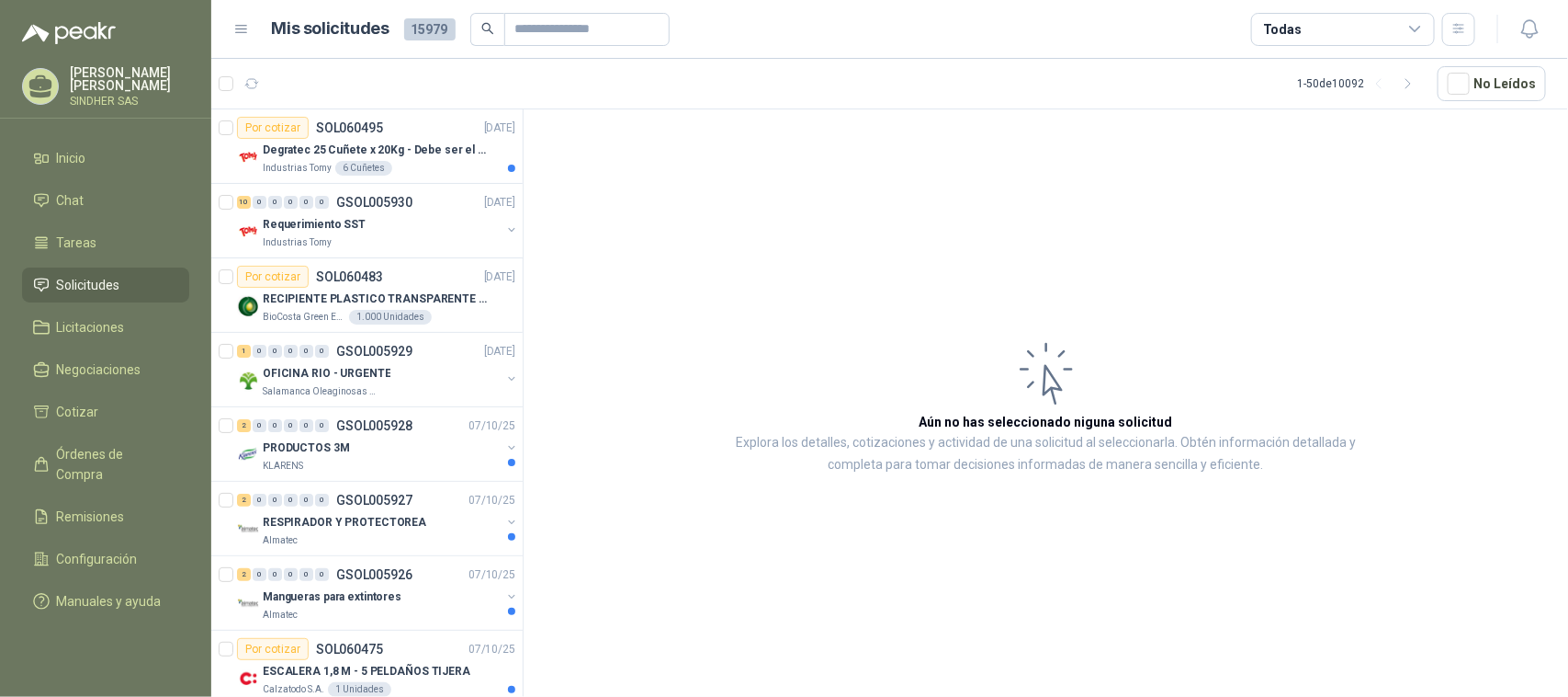
click at [121, 278] on li "Solicitudes" at bounding box center [105, 284] width 145 height 20
click at [248, 79] on icon "button" at bounding box center [252, 83] width 14 height 9
click at [431, 156] on p "Degratec 25 Cuñete x 20Kg - Debe ser el de Tecnas (por ahora homologado) - (Adj…" at bounding box center [377, 150] width 229 height 18
